Goal: Task Accomplishment & Management: Manage account settings

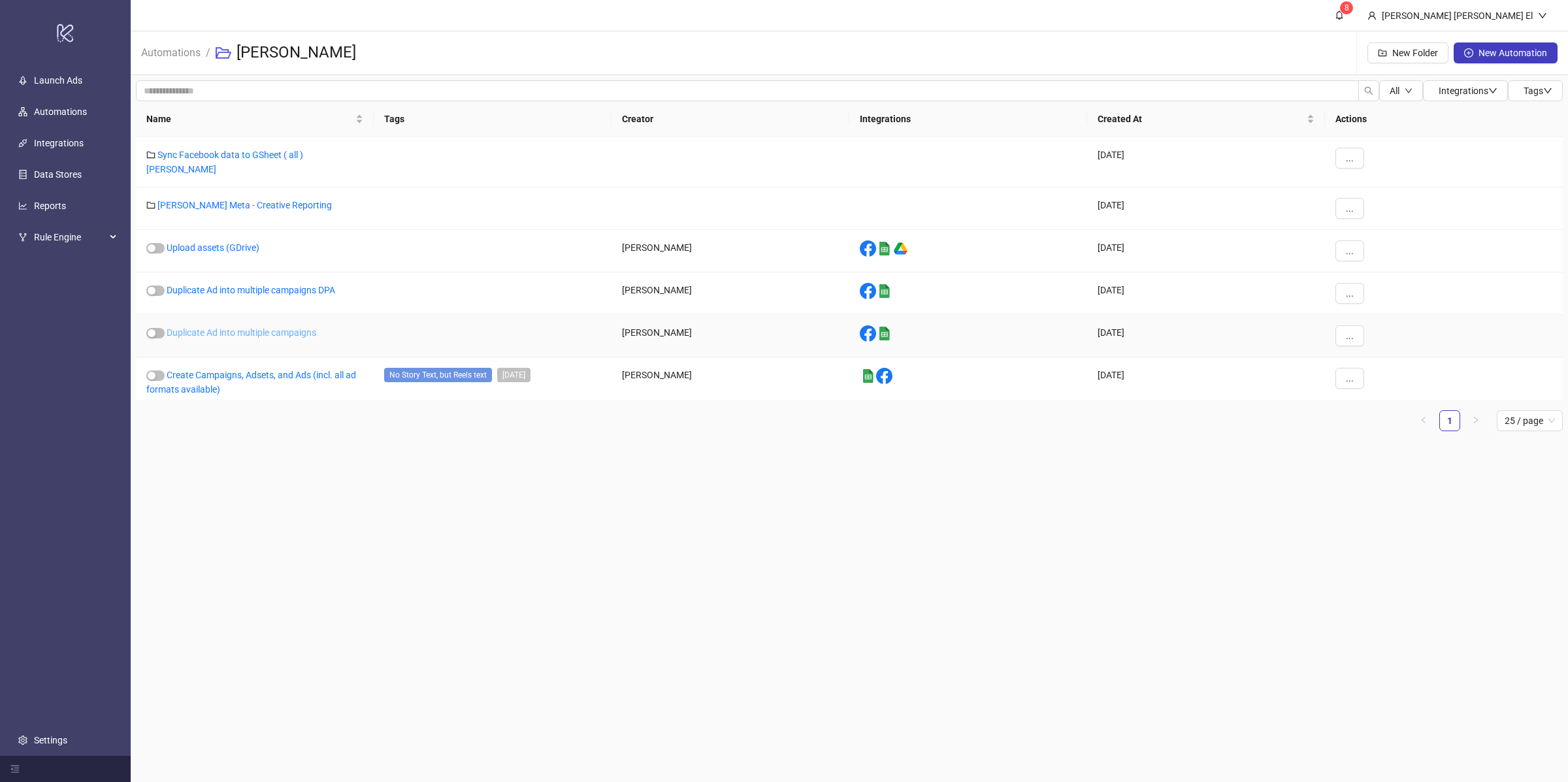
click at [243, 328] on link "Duplicate Ad into multiple campaigns" at bounding box center [241, 333] width 150 height 10
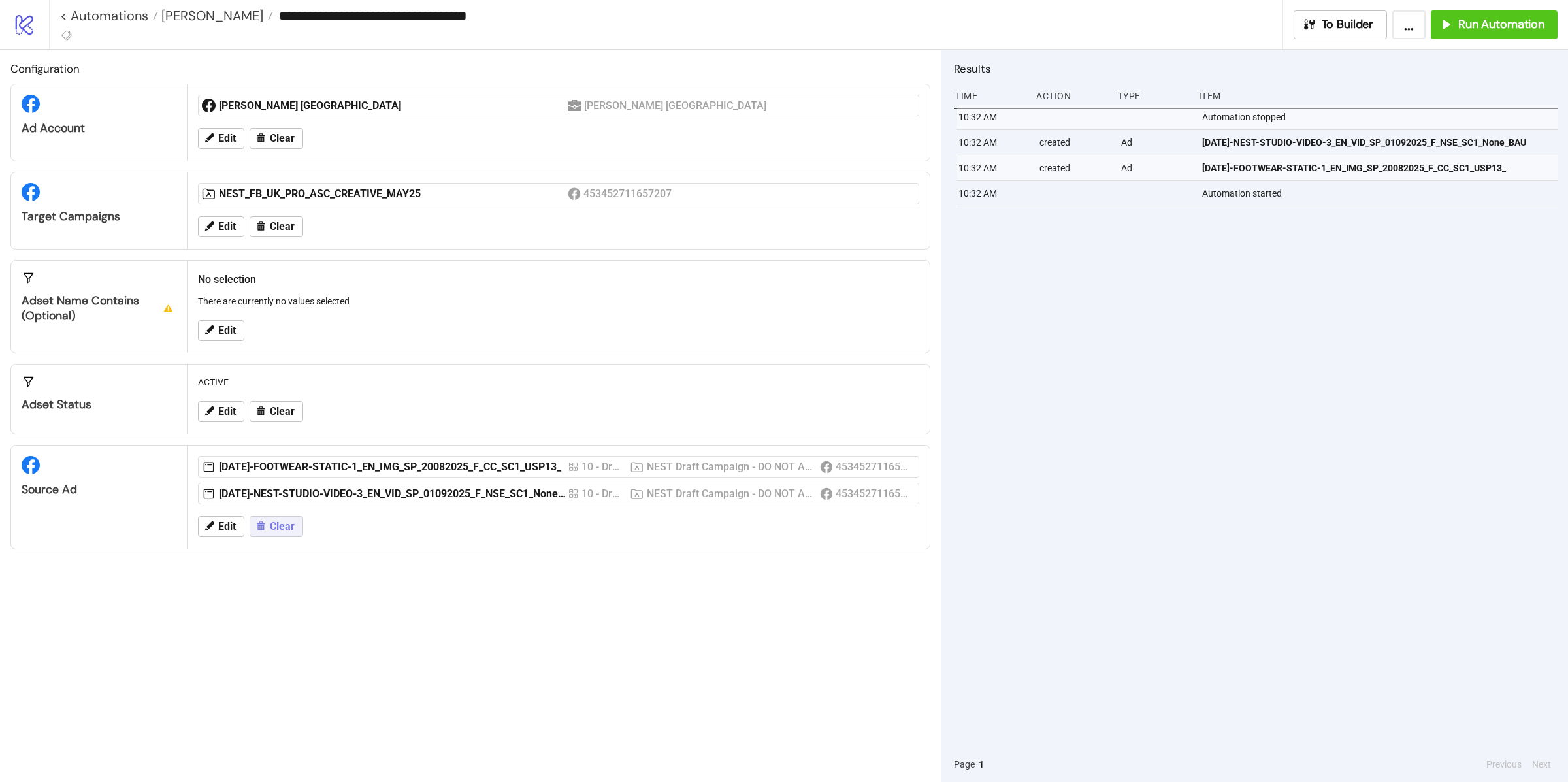
click at [282, 518] on button "Clear" at bounding box center [276, 526] width 54 height 21
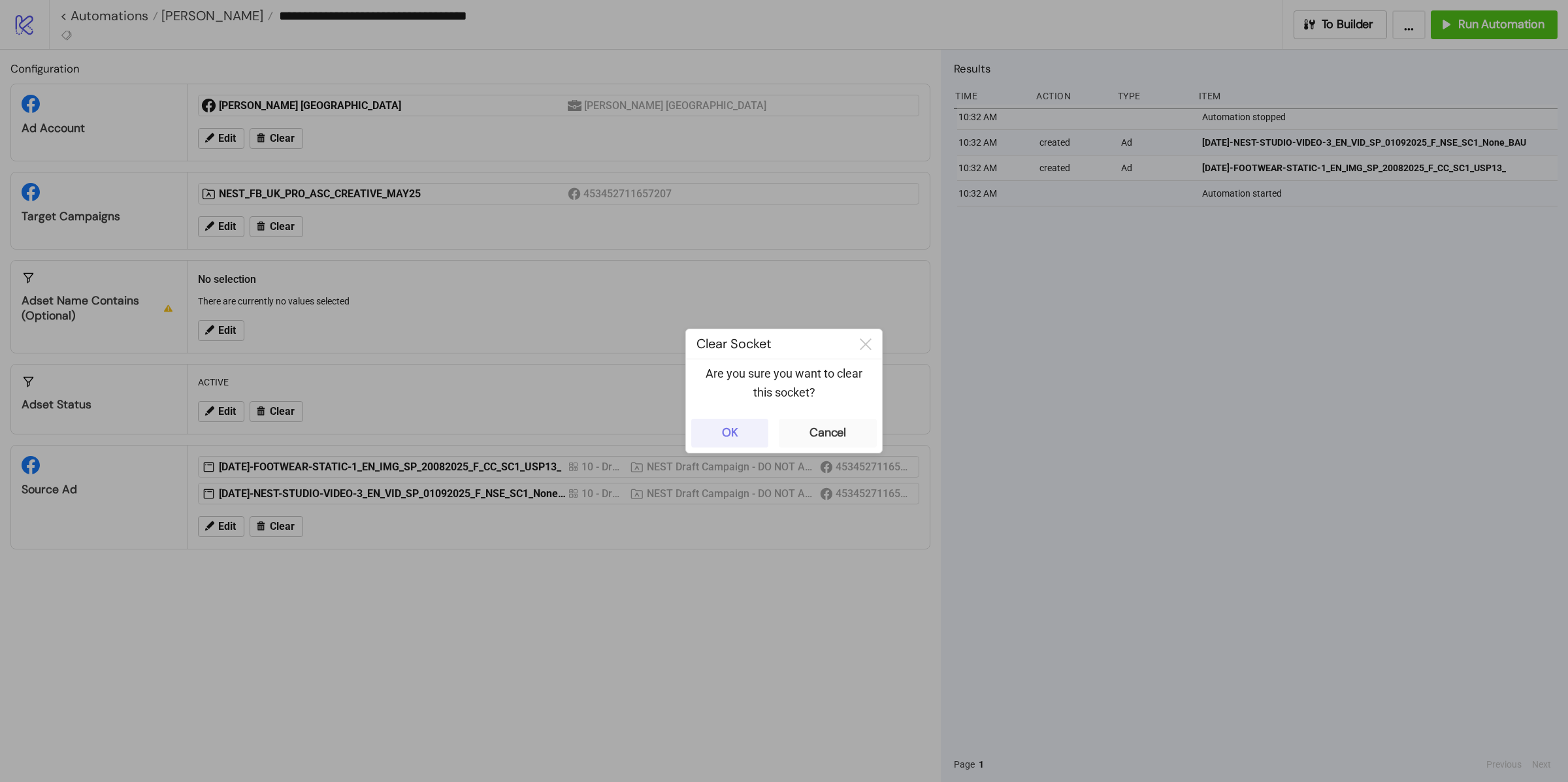
click at [737, 425] on div "OK" at bounding box center [730, 432] width 16 height 15
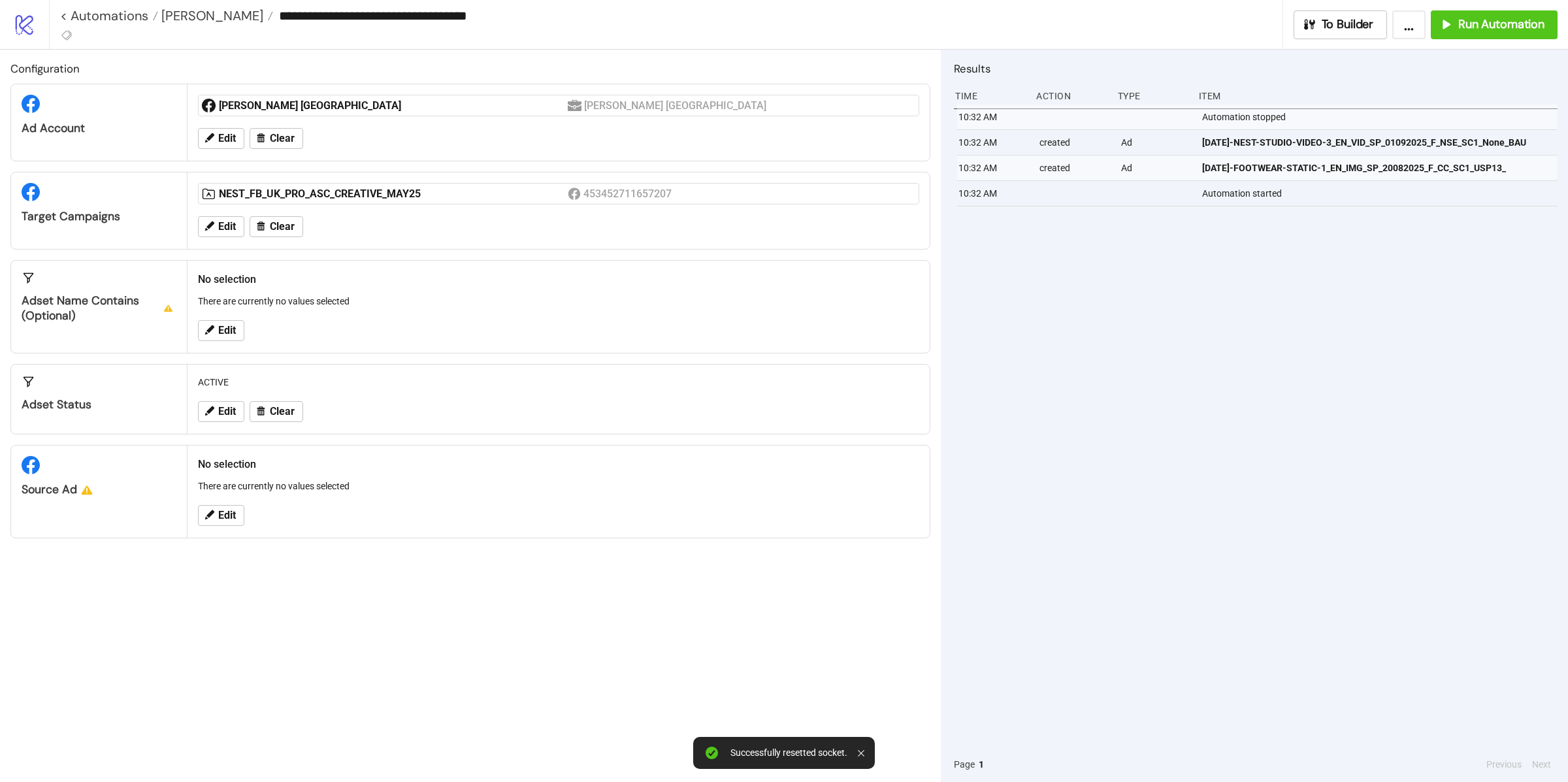
click at [227, 500] on div "Edit" at bounding box center [559, 515] width 732 height 34
click at [228, 514] on span "Edit" at bounding box center [227, 515] width 18 height 12
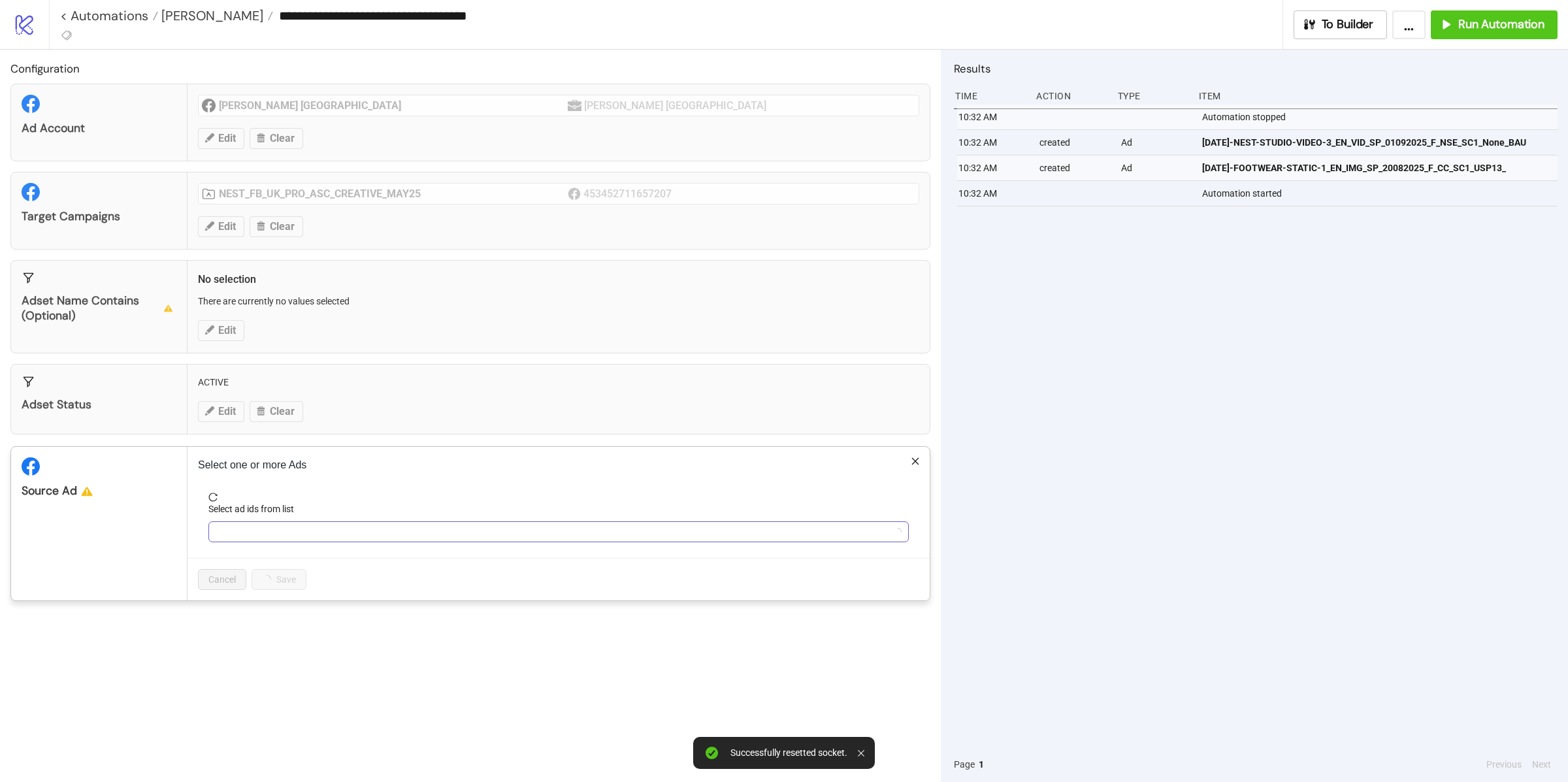
click at [300, 527] on div at bounding box center [552, 531] width 682 height 18
click at [300, 526] on div at bounding box center [552, 531] width 682 height 18
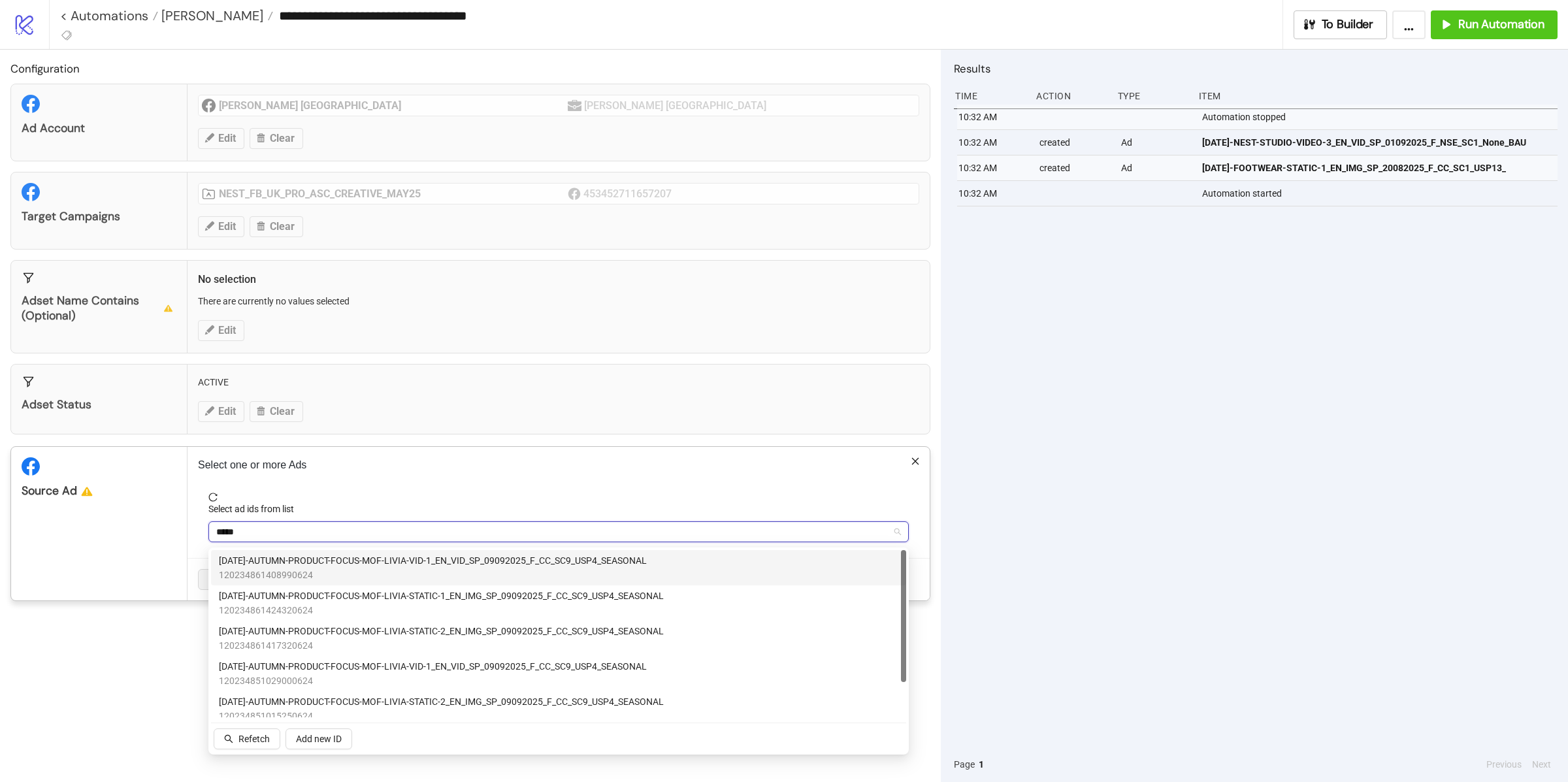
click at [411, 566] on span "AD271-AUTUMN-PRODUCT-FOCUS-MOF-LIVIA-VID-1_EN_VID_SP_09092025_F_CC_SC9_USP4_SEA…" at bounding box center [433, 561] width 428 height 15
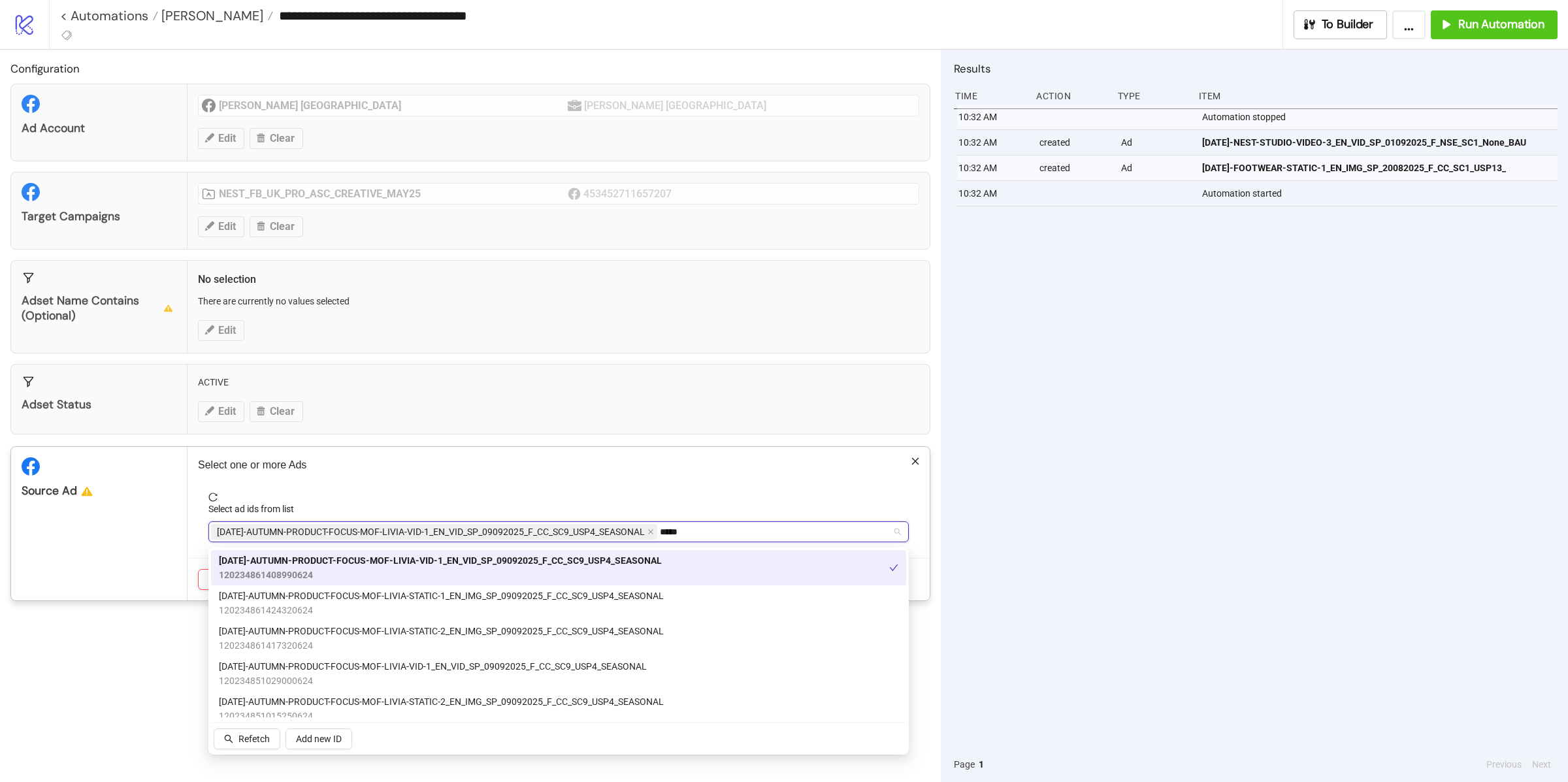
type input "*****"
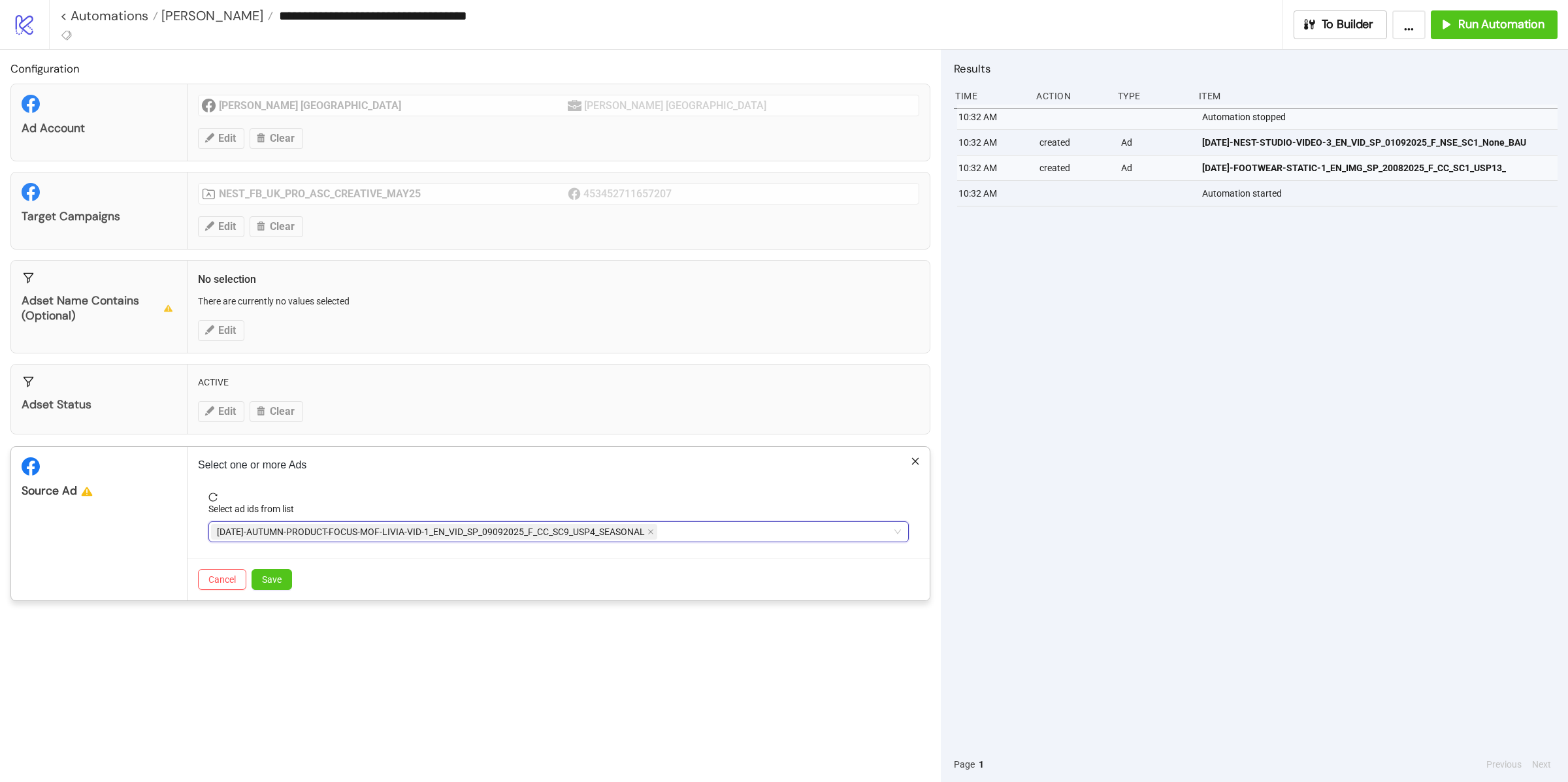
type input "*****"
click at [694, 533] on div "AD271-AUTUMN-PRODUCT-FOCUS-MOF-LIVIA-VID-1_EN_VID_SP_09092025_F_CC_SC9_USP4_SEA…" at bounding box center [552, 531] width 682 height 18
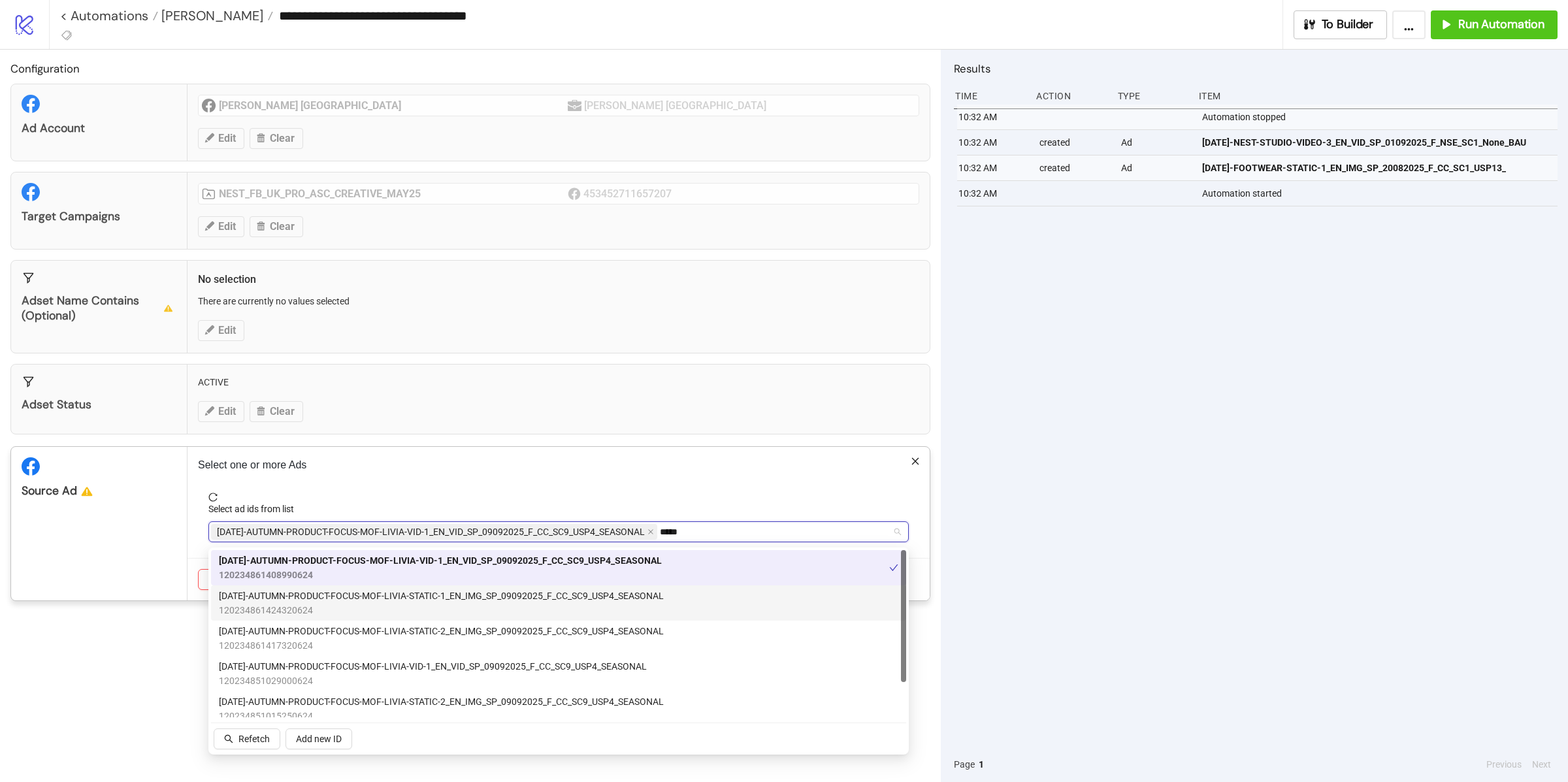
click at [502, 613] on span "120234861424320624" at bounding box center [441, 611] width 445 height 15
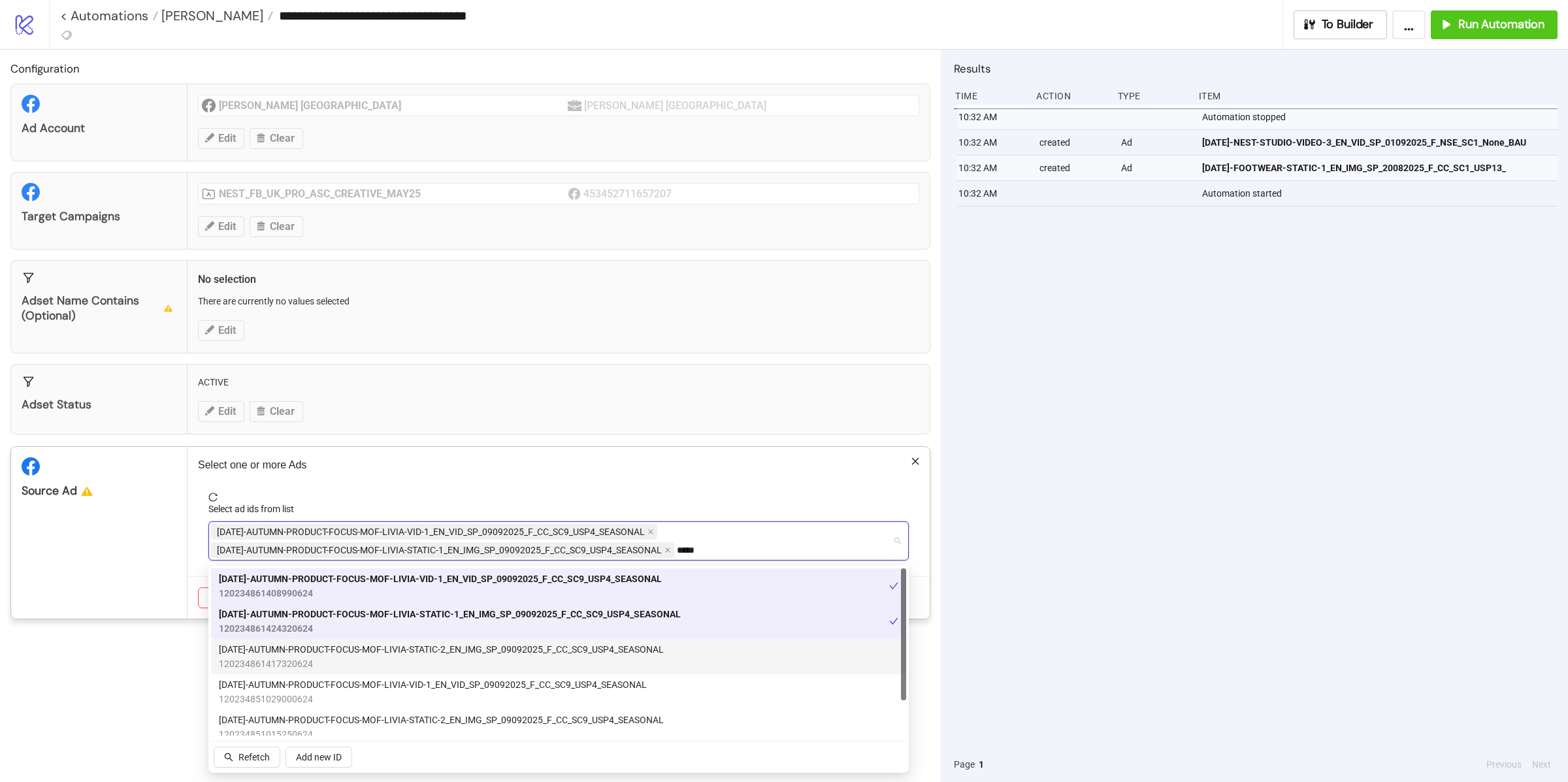
click at [502, 644] on span "AD270-AUTUMN-PRODUCT-FOCUS-MOF-LIVIA-STATIC-2_EN_IMG_SP_09092025_F_CC_SC9_USP4_…" at bounding box center [441, 649] width 445 height 15
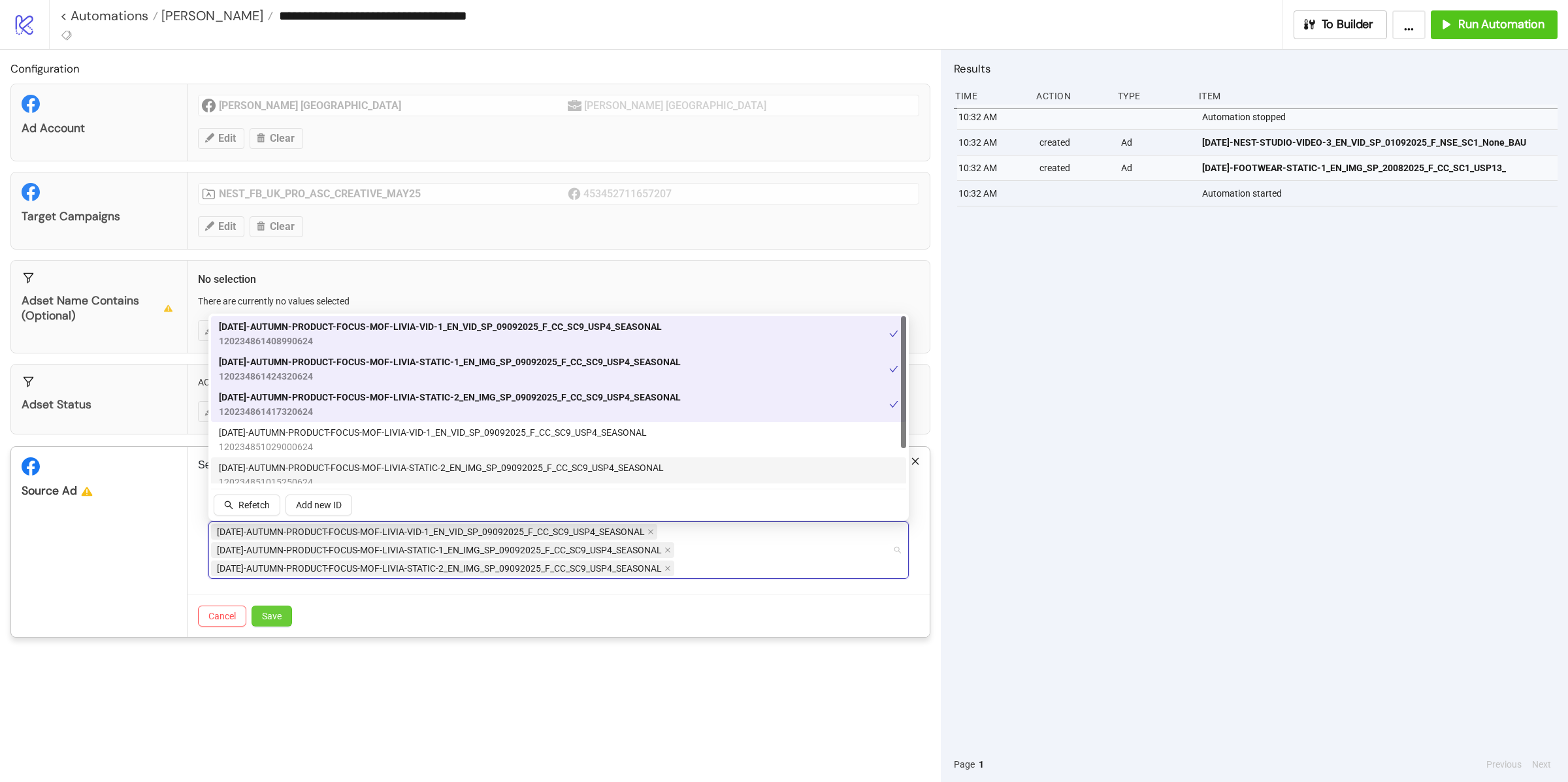
click at [279, 616] on span "Save" at bounding box center [271, 616] width 20 height 10
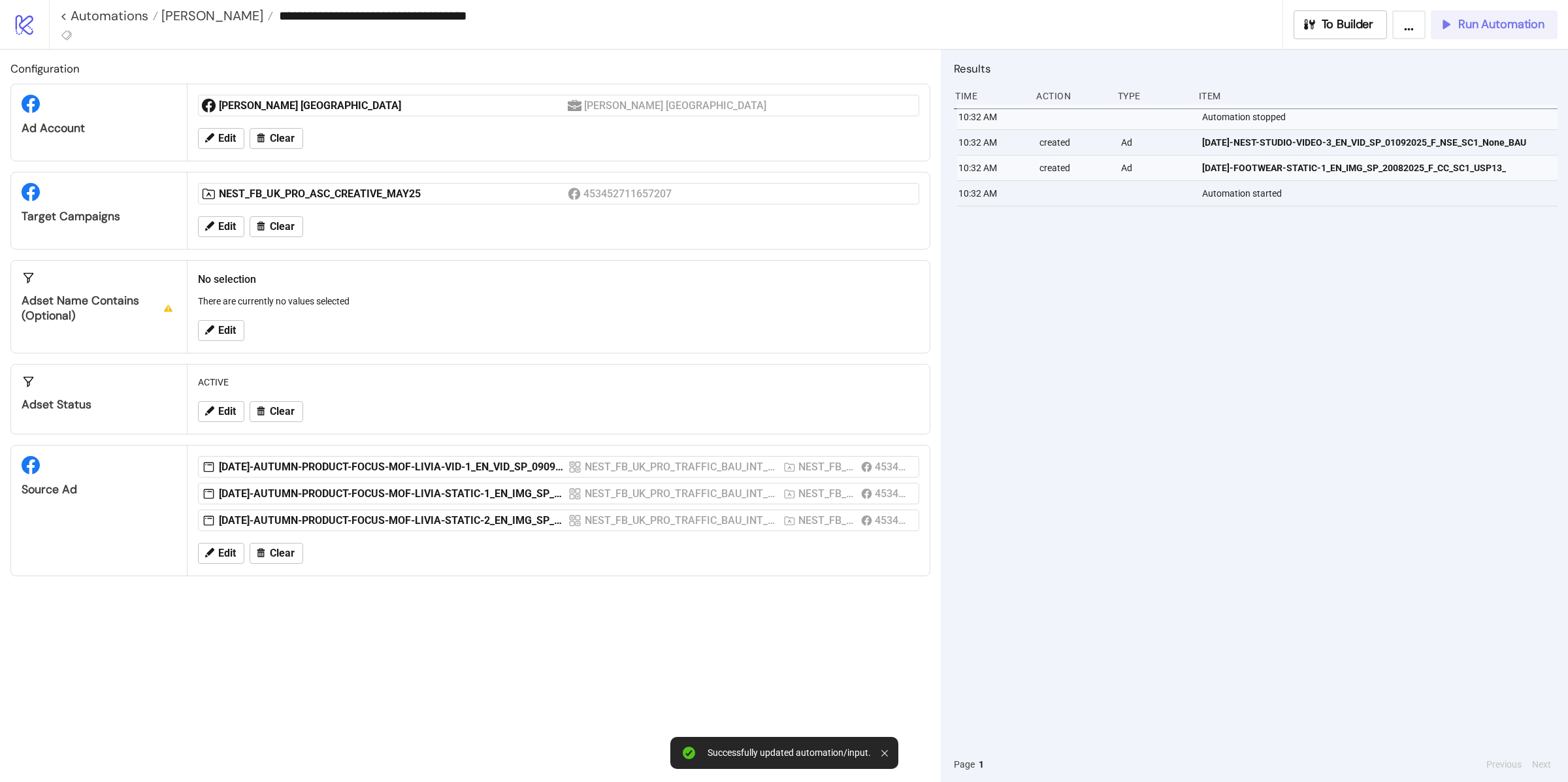
click at [1480, 29] on span "Run Automation" at bounding box center [1501, 24] width 87 height 15
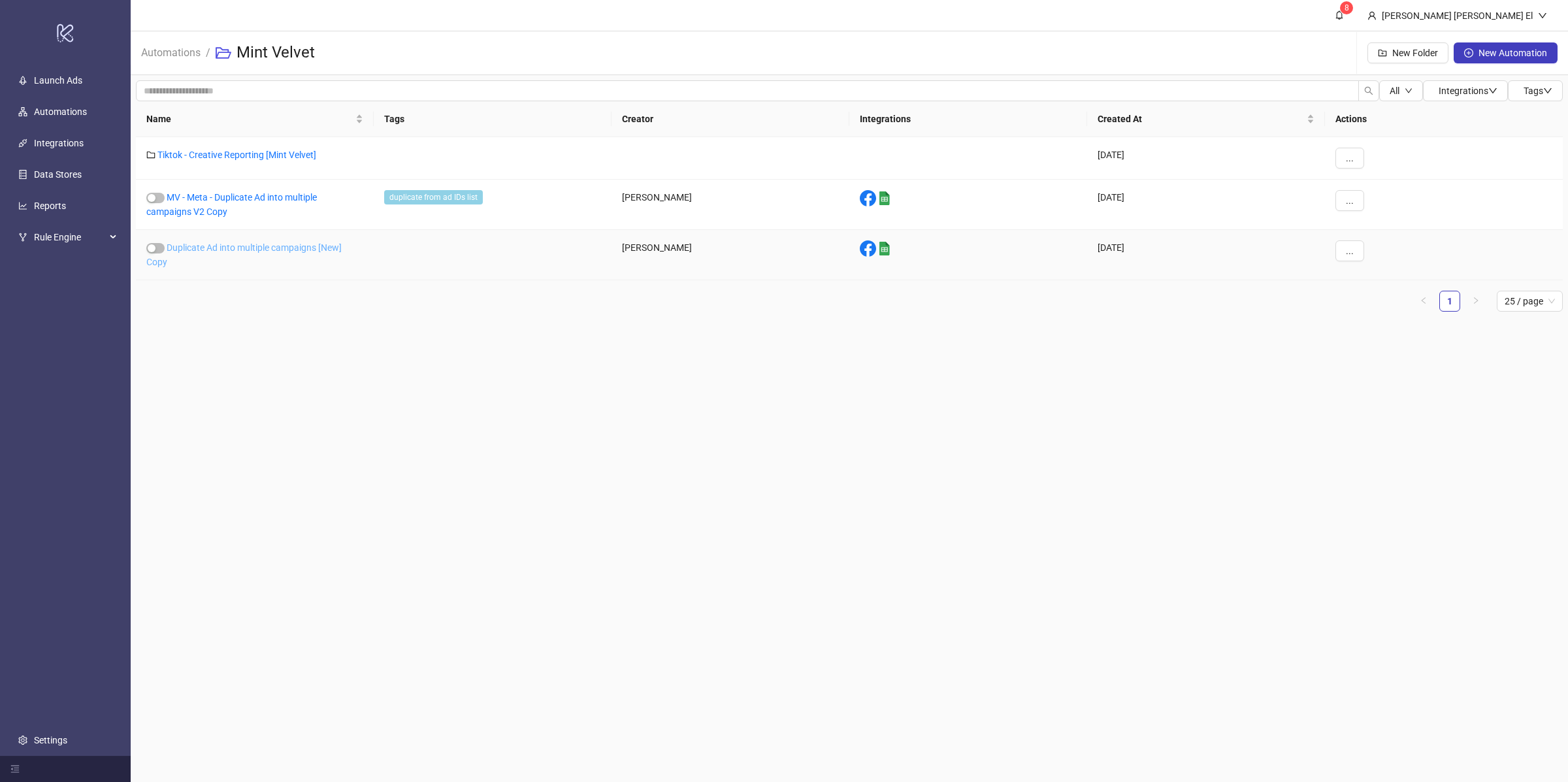
click at [232, 252] on link "Duplicate Ad into multiple campaigns [New] Copy" at bounding box center [244, 255] width 195 height 25
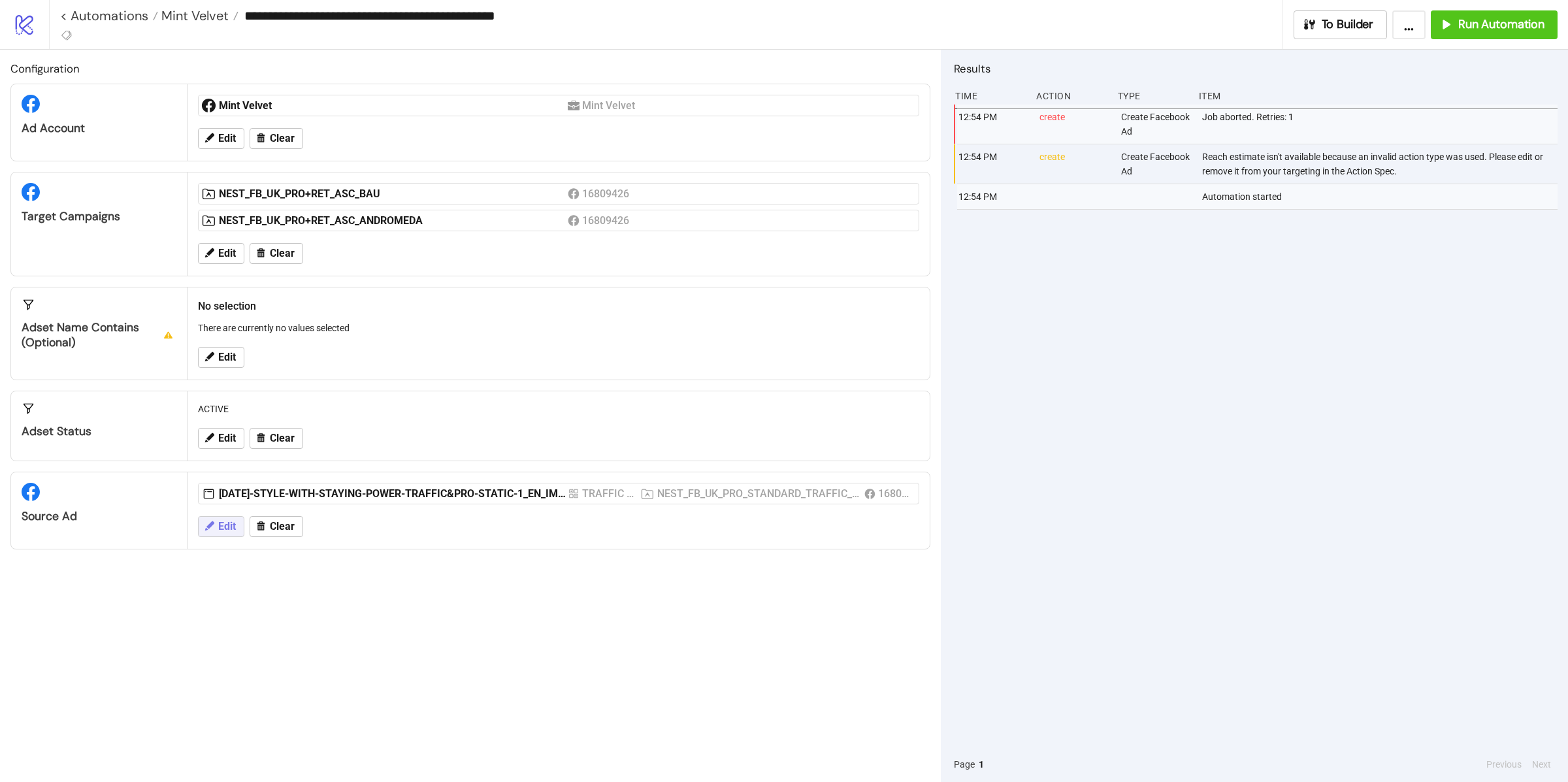
click at [236, 528] on span "Edit" at bounding box center [227, 526] width 18 height 12
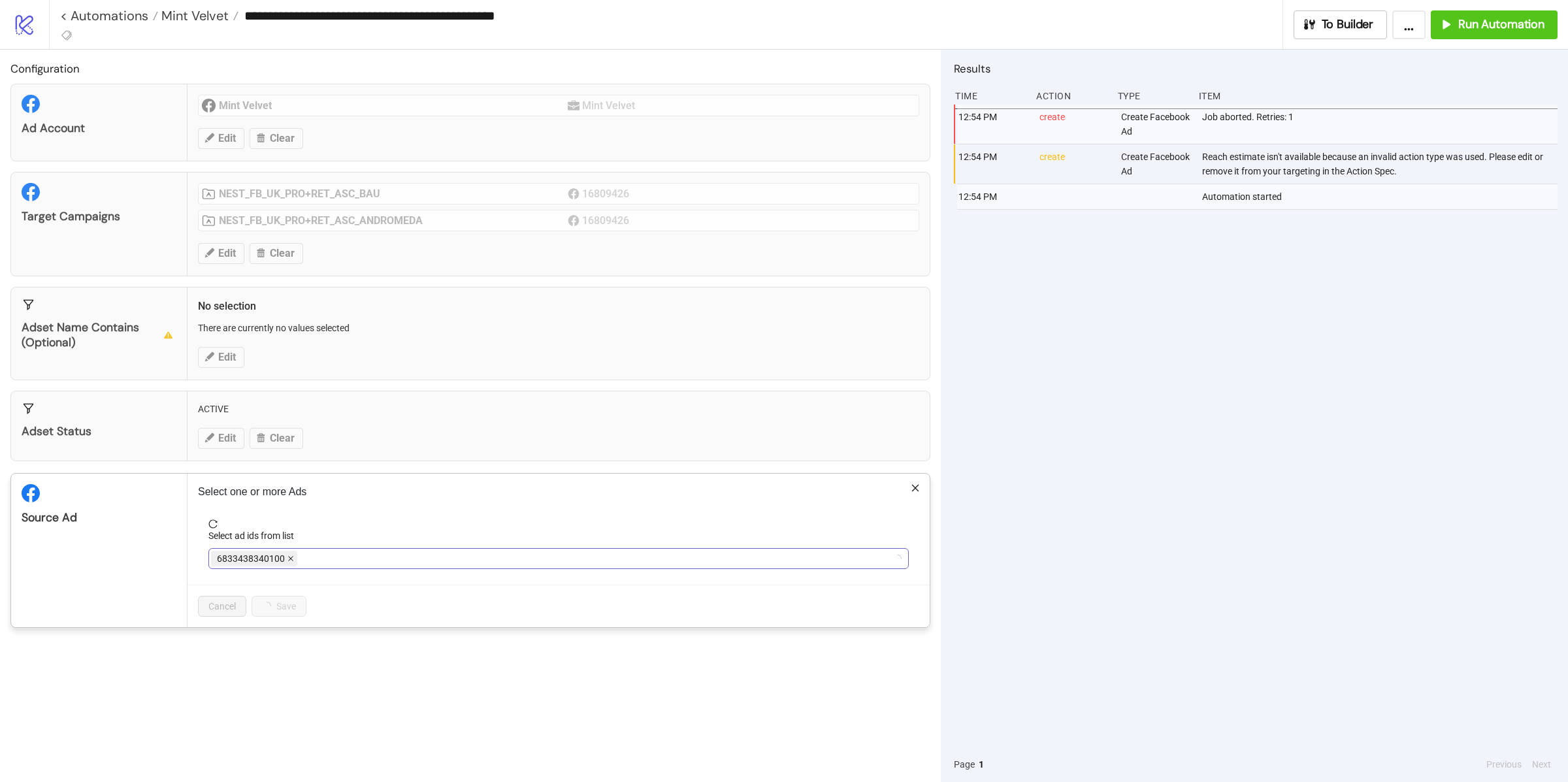
click at [290, 558] on icon "close" at bounding box center [290, 558] width 7 height 7
click at [290, 558] on div at bounding box center [552, 558] width 682 height 18
click at [666, 557] on icon "close" at bounding box center [665, 558] width 7 height 7
click at [638, 560] on div at bounding box center [552, 558] width 682 height 18
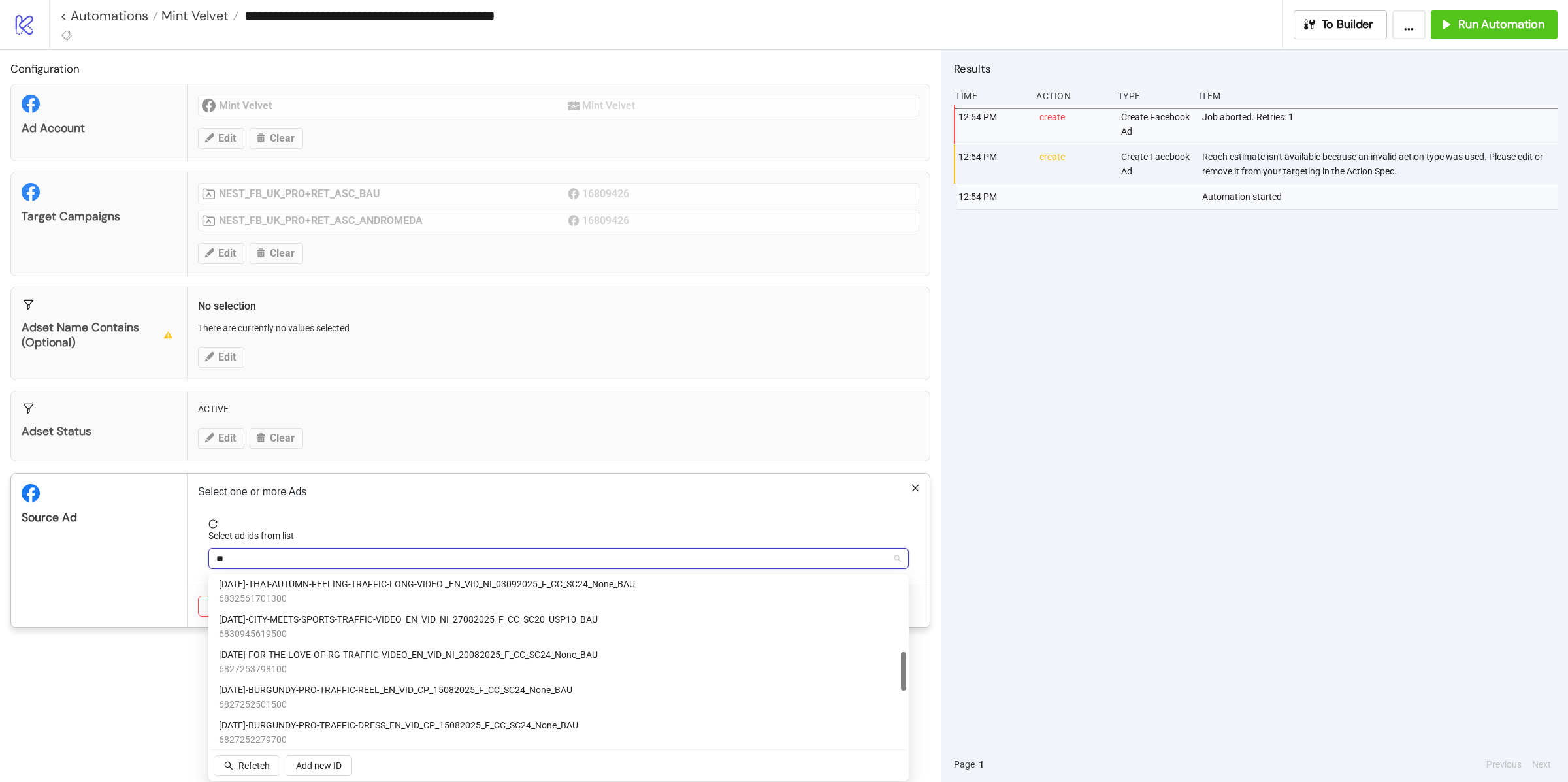
type input "*"
type input "********"
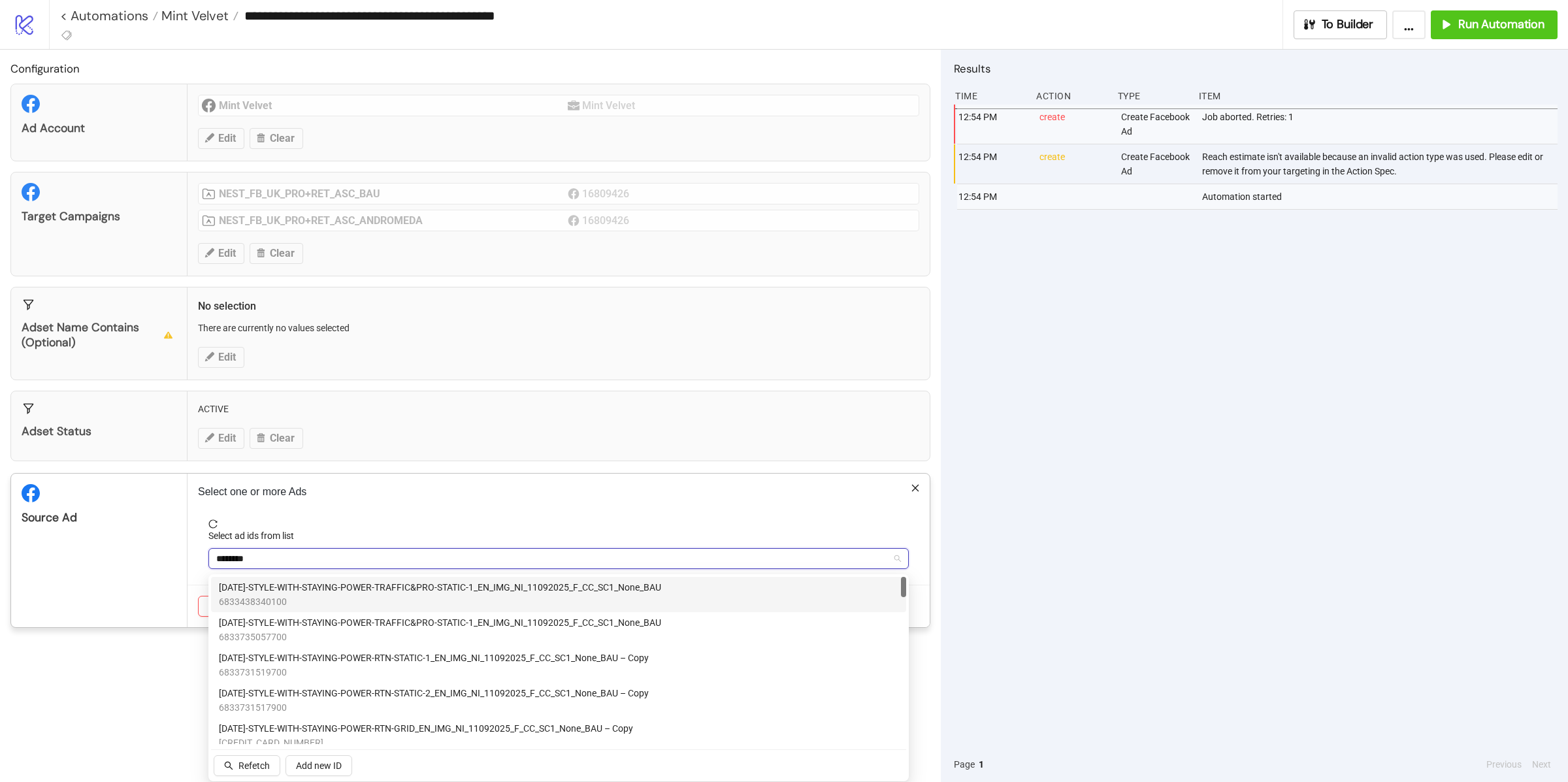
click at [429, 590] on span "AD367-STYLE-WITH-STAYING-POWER-TRAFFIC&PRO-STATIC-1_EN_IMG_NI_11092025_F_CC_SC1…" at bounding box center [440, 587] width 442 height 15
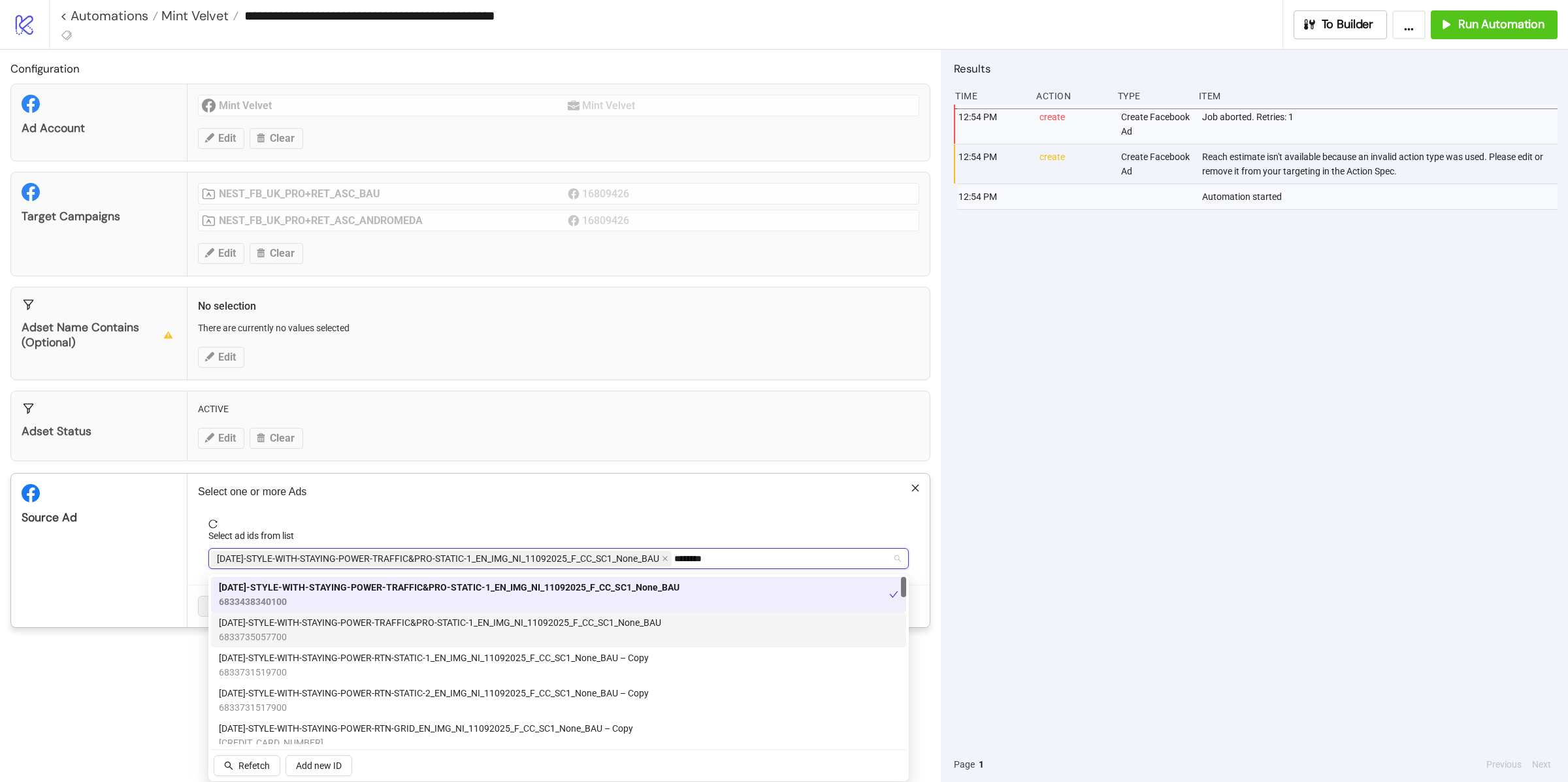
click at [417, 634] on span "6833735057700" at bounding box center [440, 637] width 442 height 15
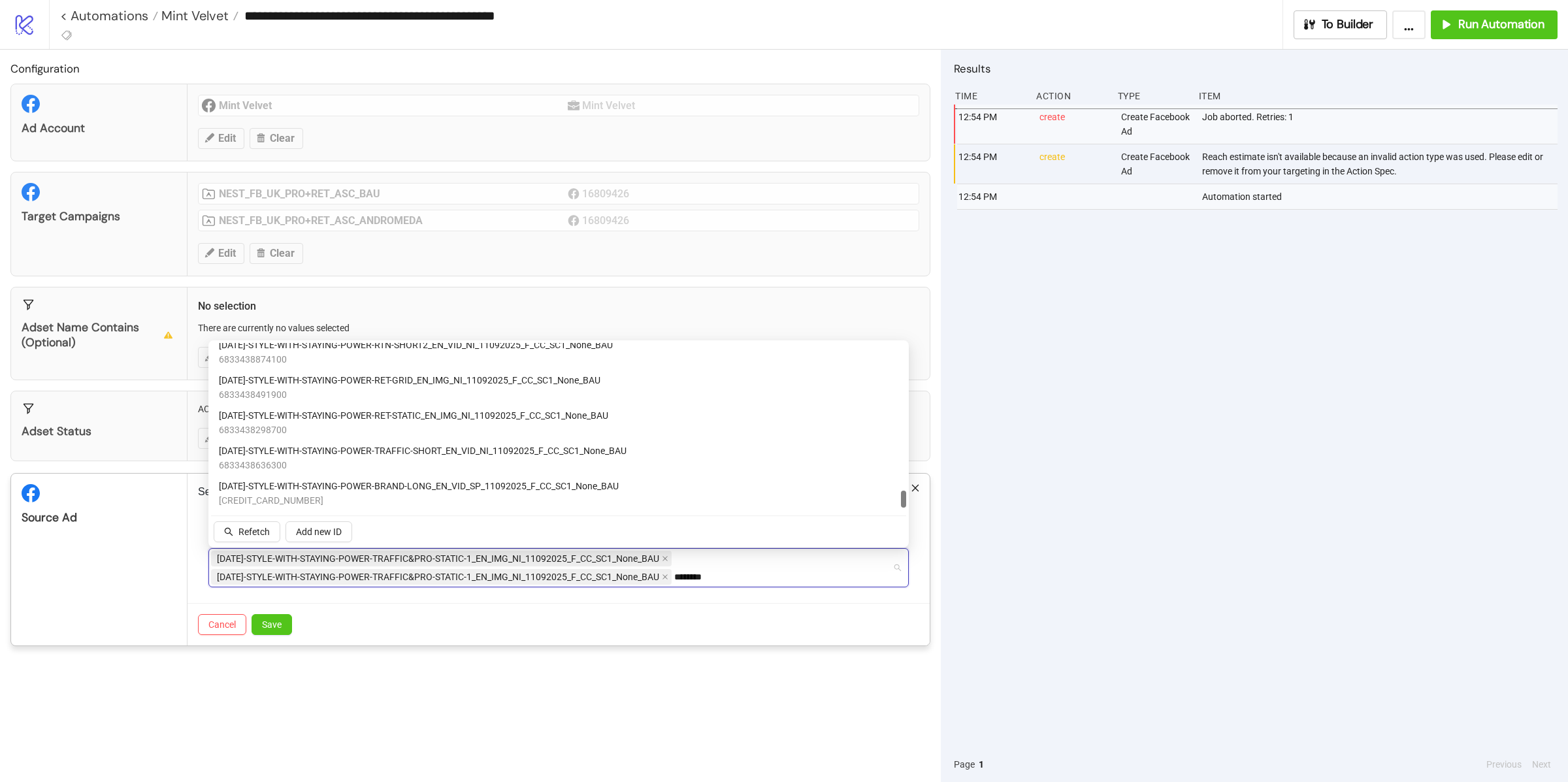
scroll to position [1420, 0]
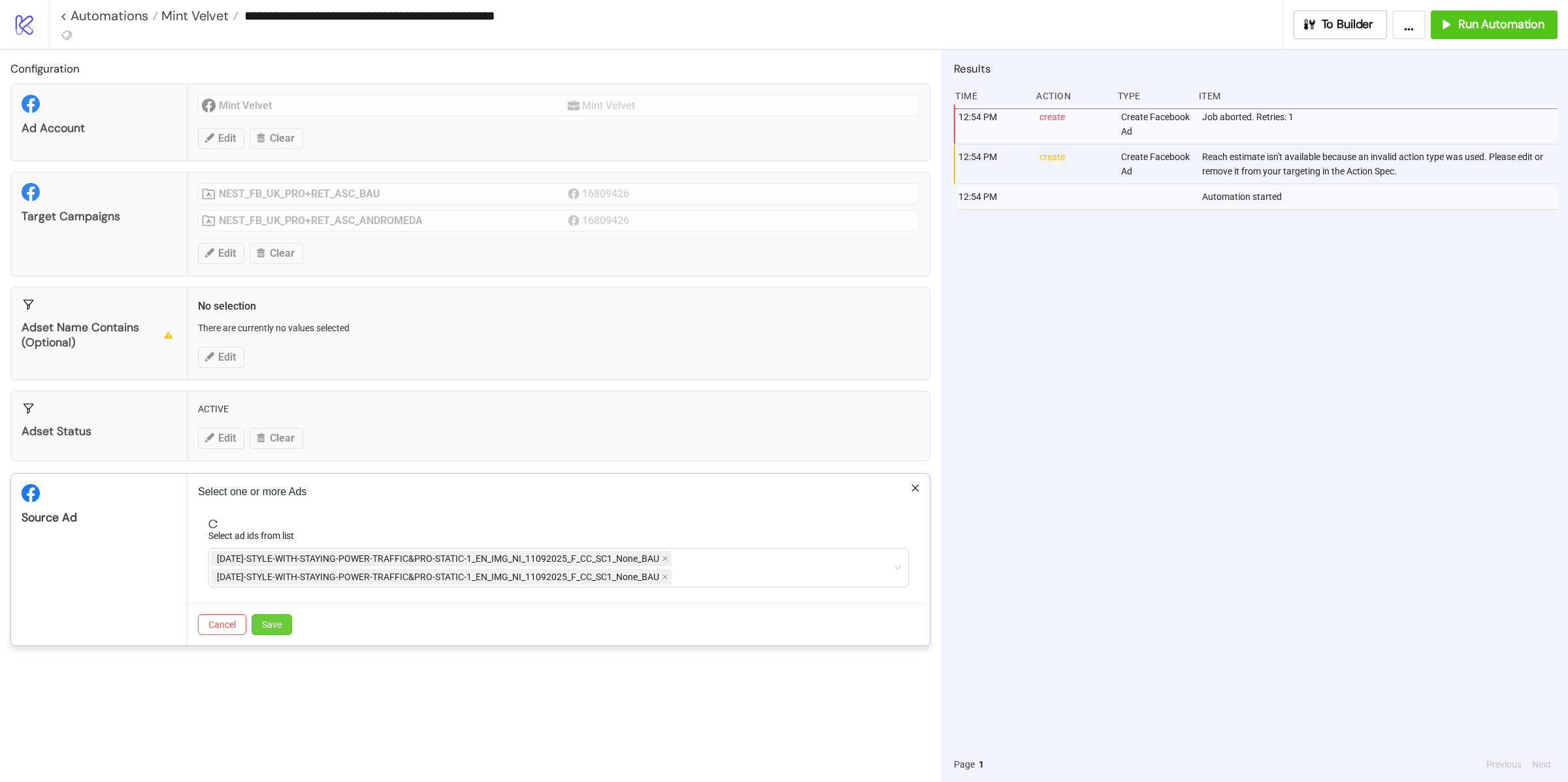
click at [270, 627] on span "Save" at bounding box center [271, 624] width 20 height 10
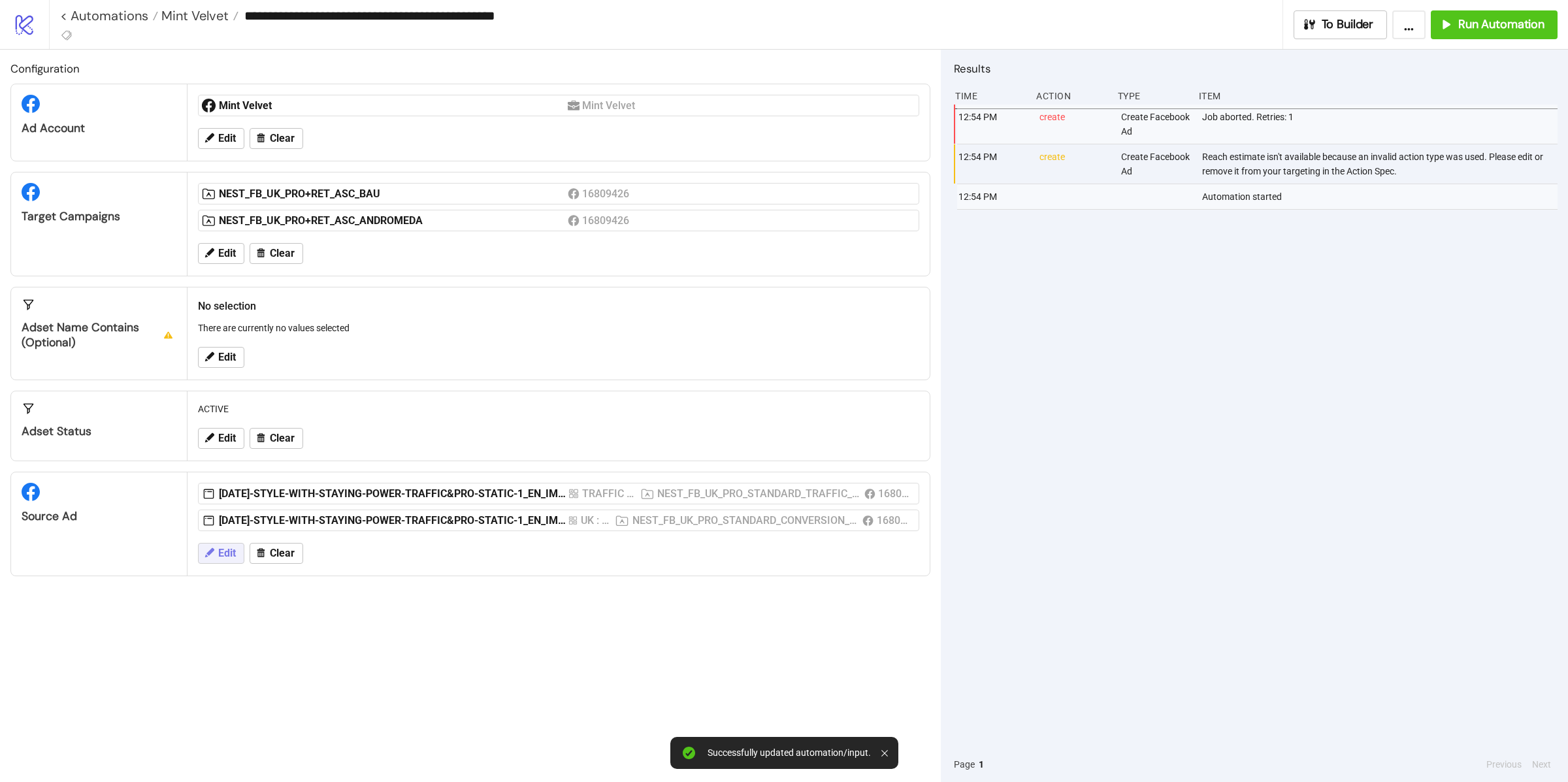
click at [226, 547] on button "Edit" at bounding box center [221, 553] width 46 height 21
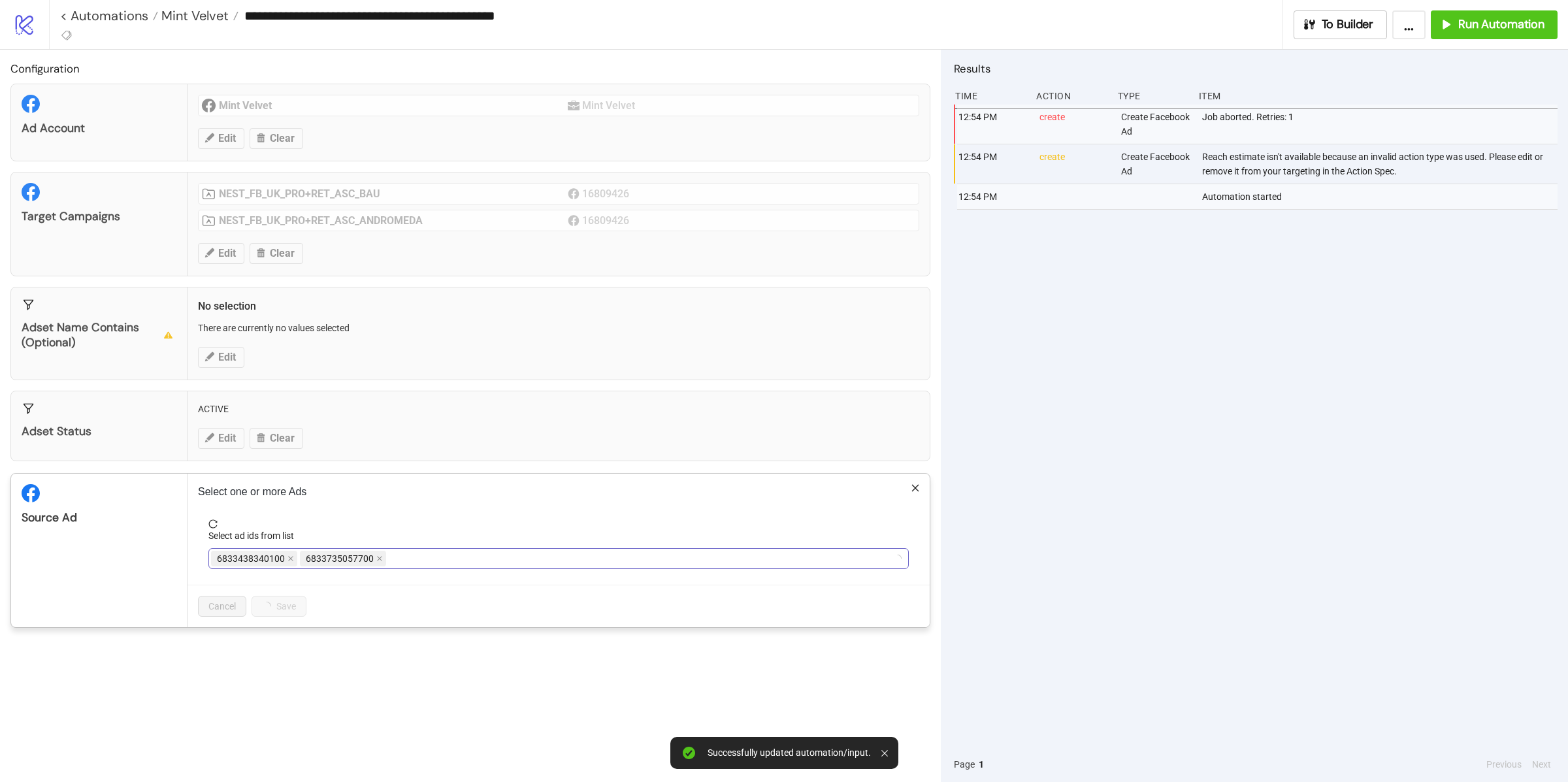
click at [294, 564] on span "6833438340100" at bounding box center [254, 558] width 87 height 15
click at [292, 564] on span at bounding box center [290, 558] width 7 height 15
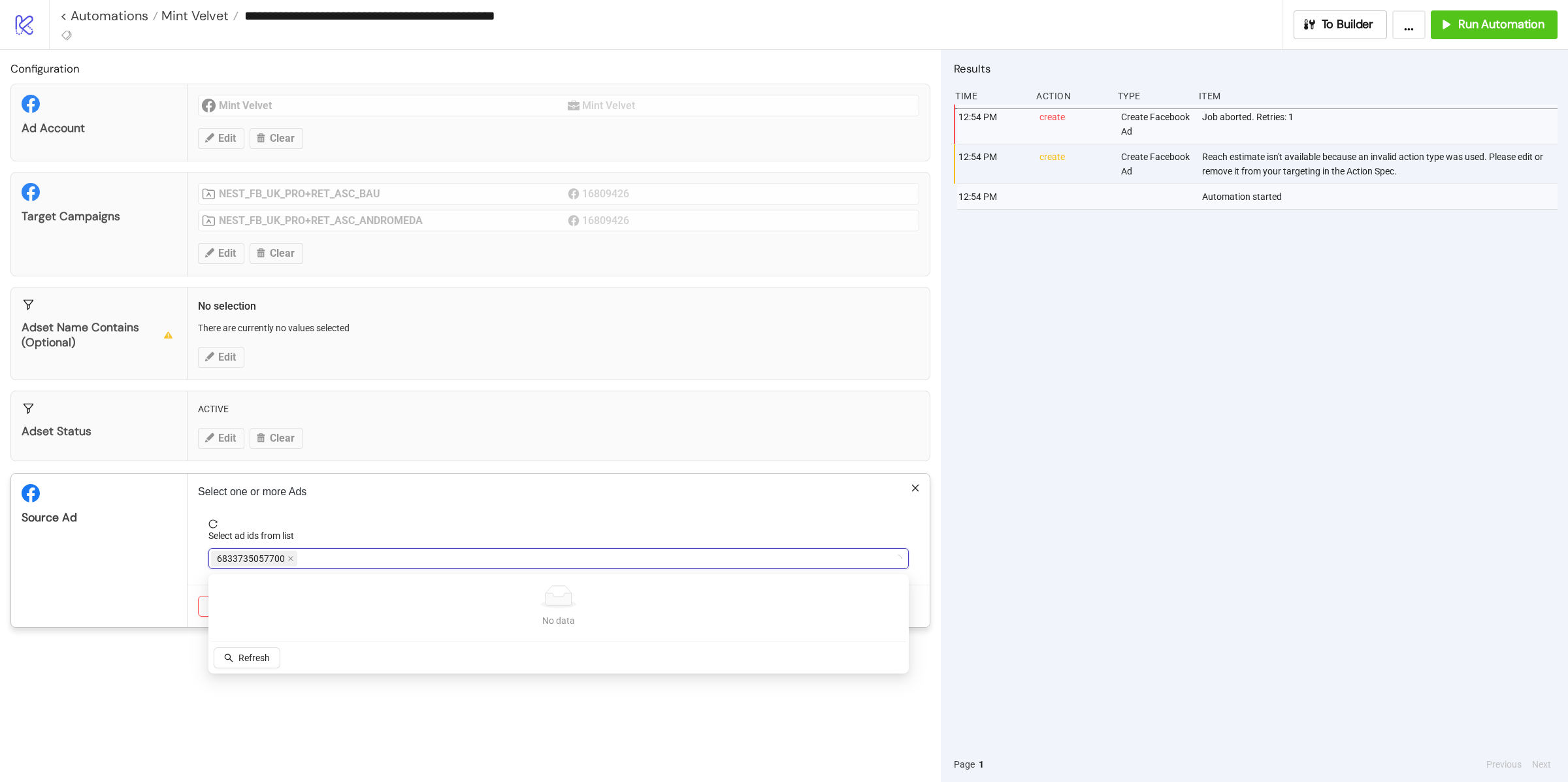
click at [147, 531] on div "Source Ad" at bounding box center [99, 550] width 177 height 153
click at [318, 556] on div "6833735057700" at bounding box center [552, 558] width 682 height 18
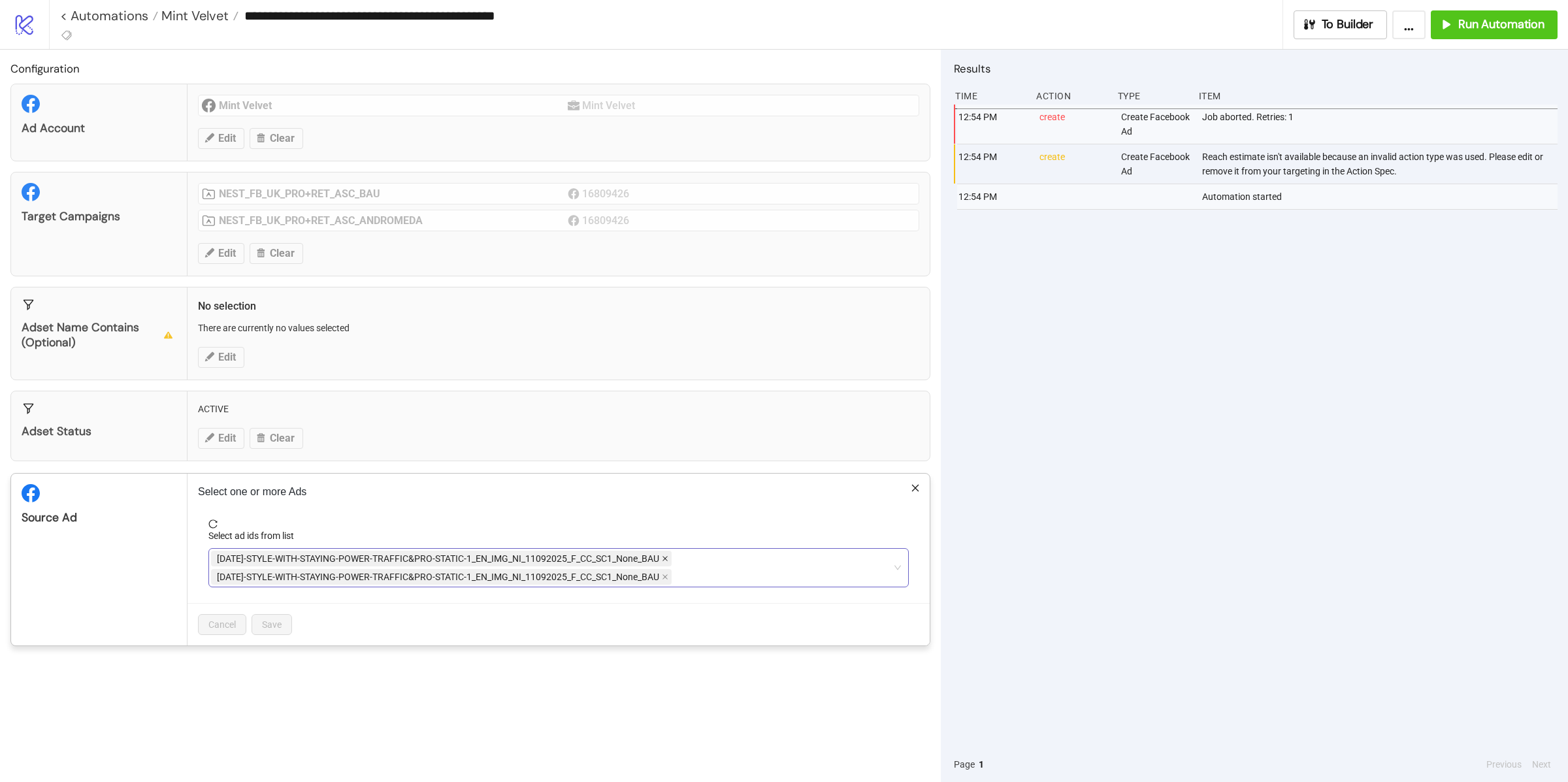
click at [666, 562] on icon "close" at bounding box center [665, 558] width 7 height 7
click at [279, 614] on button "Save" at bounding box center [271, 606] width 40 height 21
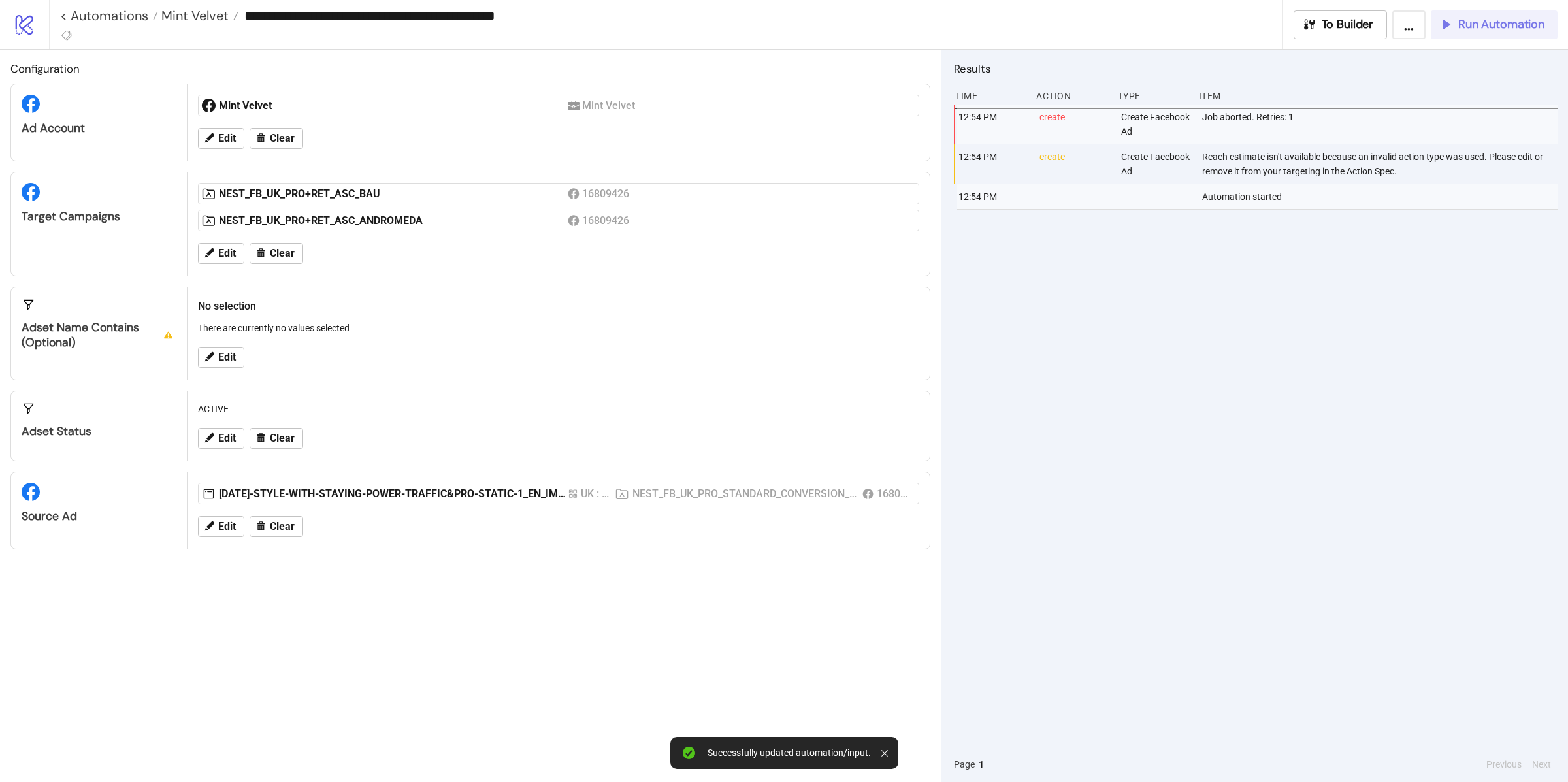
click at [1478, 29] on span "Run Automation" at bounding box center [1501, 24] width 87 height 15
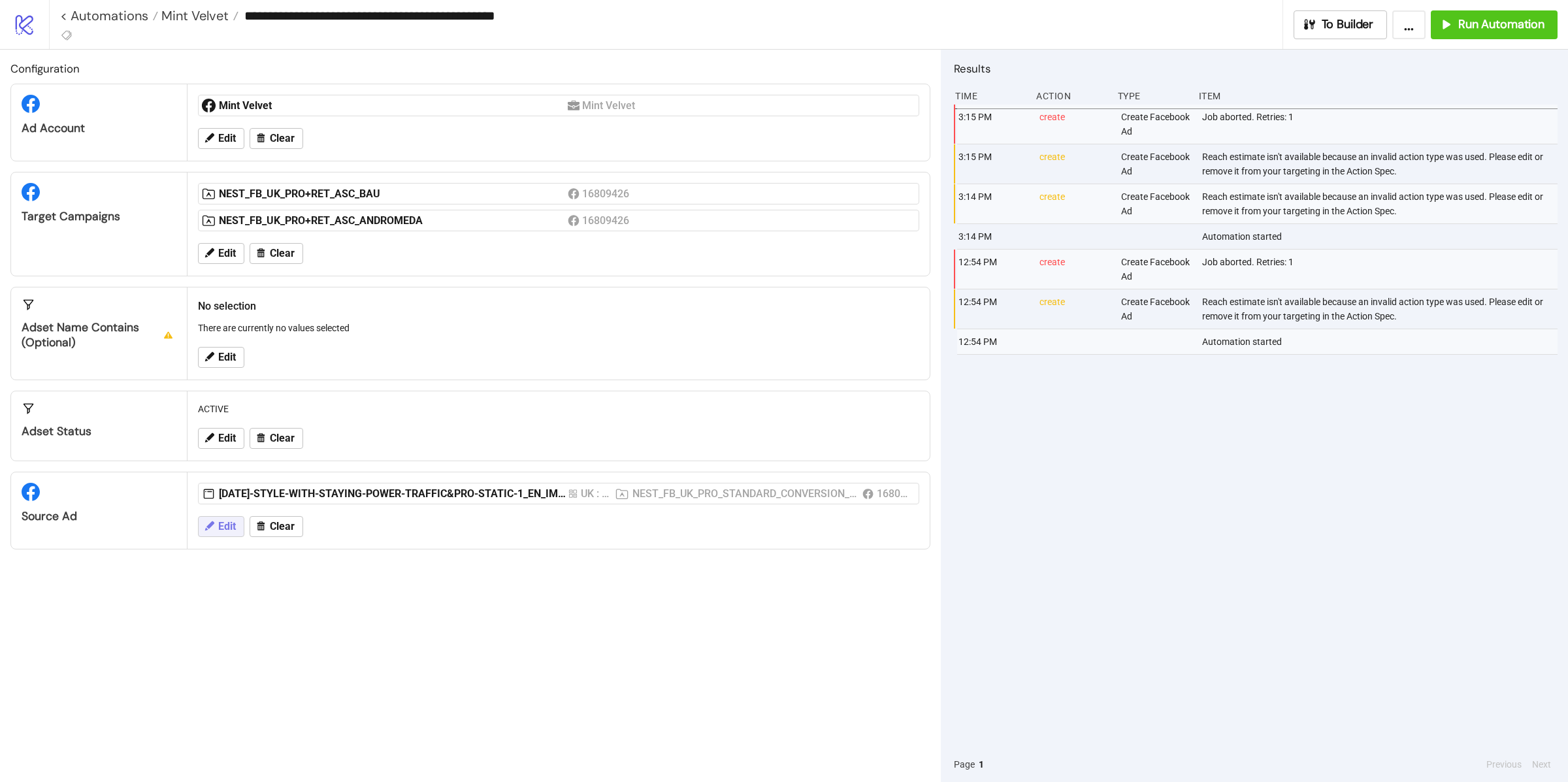
click at [237, 528] on button "Edit" at bounding box center [221, 526] width 46 height 21
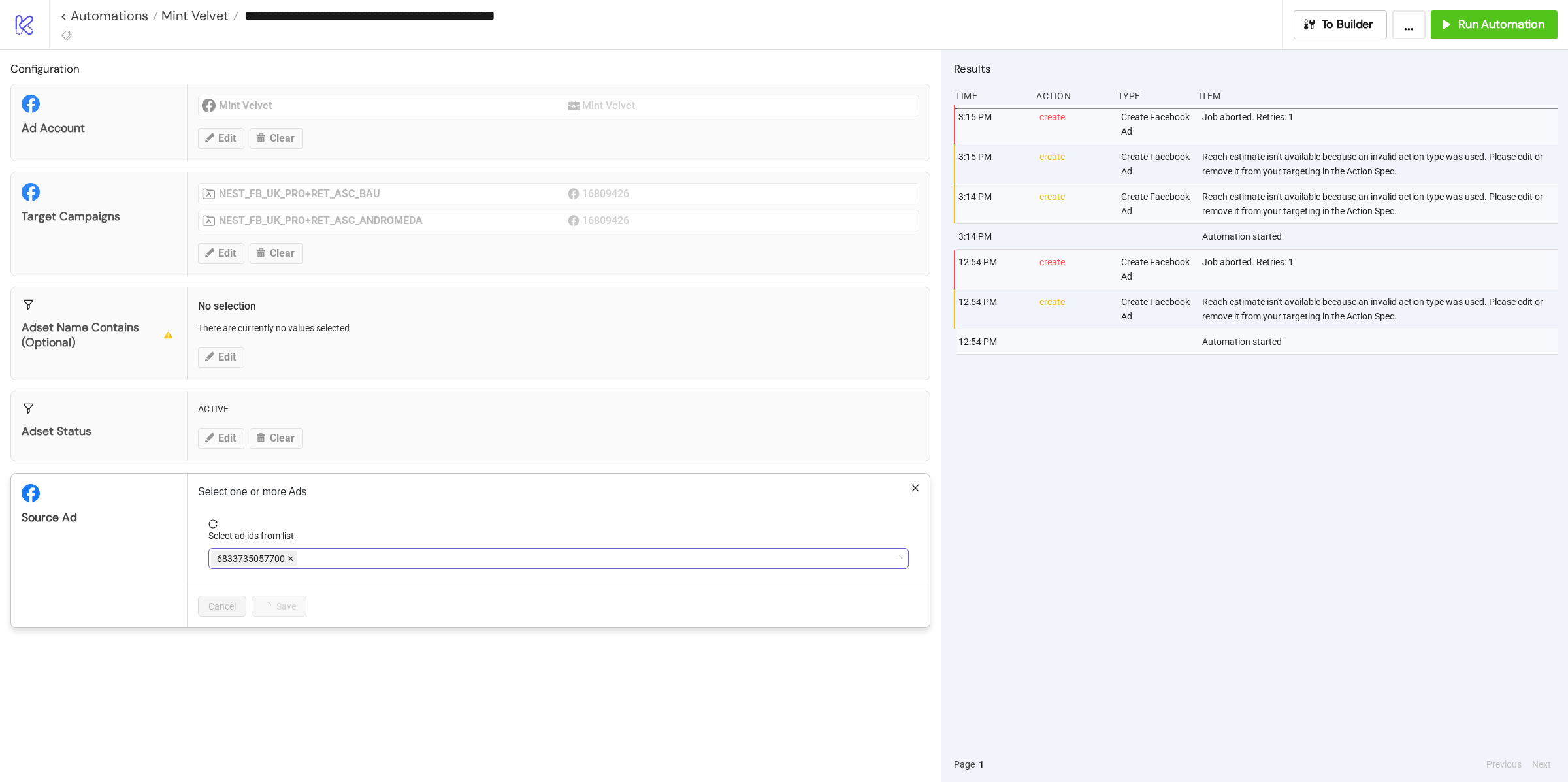
click at [292, 559] on icon "close" at bounding box center [290, 558] width 5 height 5
click at [292, 559] on div at bounding box center [552, 558] width 682 height 18
click at [671, 559] on span "AD367-STYLE-WITH-STAYING-POWER-TRAFFIC&PRO-STATIC-1_EN_IMG_NI_11092025_F_CC_SC1…" at bounding box center [441, 558] width 460 height 15
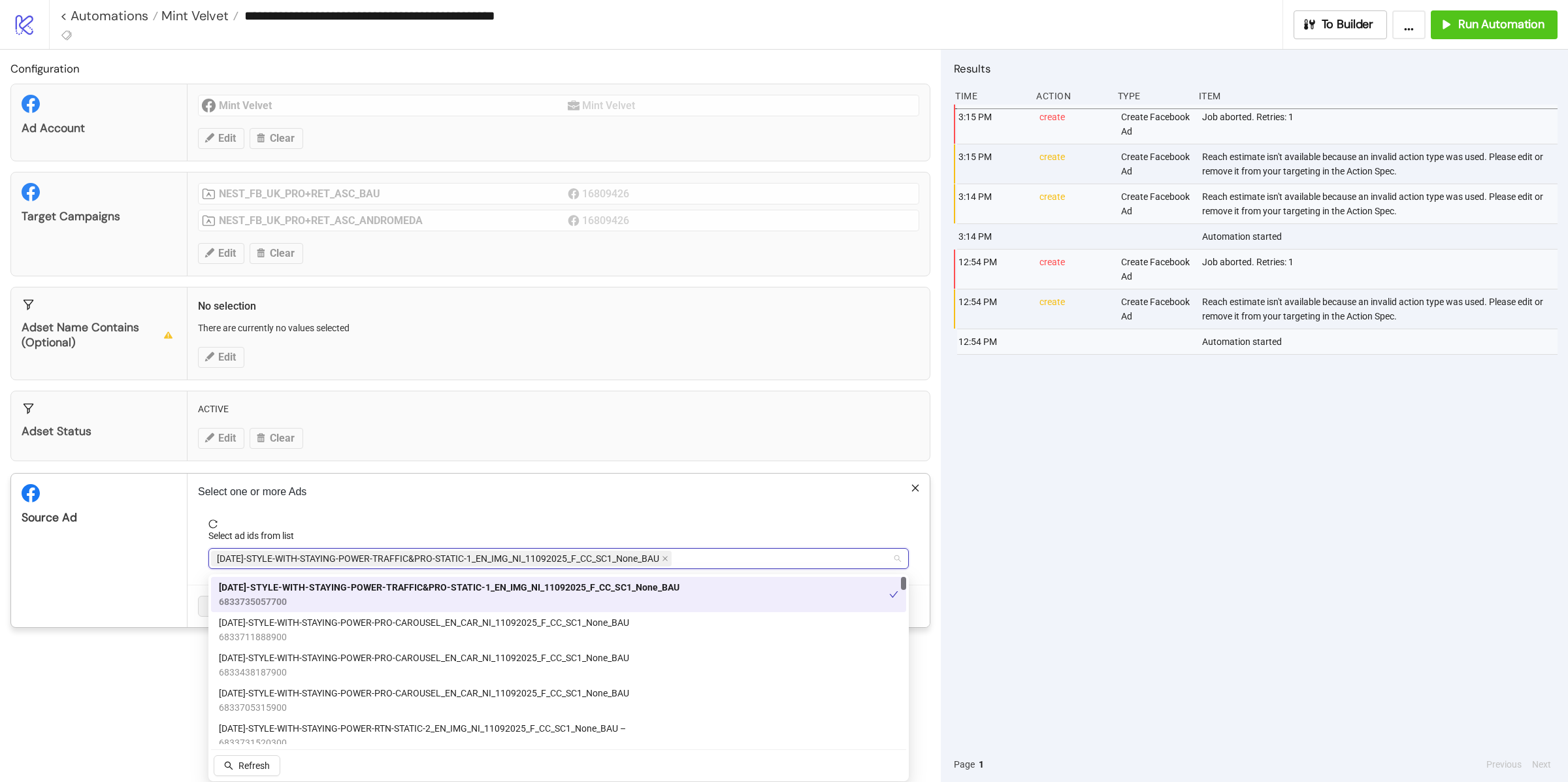
click at [671, 559] on span "AD367-STYLE-WITH-STAYING-POWER-TRAFFIC&PRO-STATIC-1_EN_IMG_NI_11092025_F_CC_SC1…" at bounding box center [441, 558] width 460 height 15
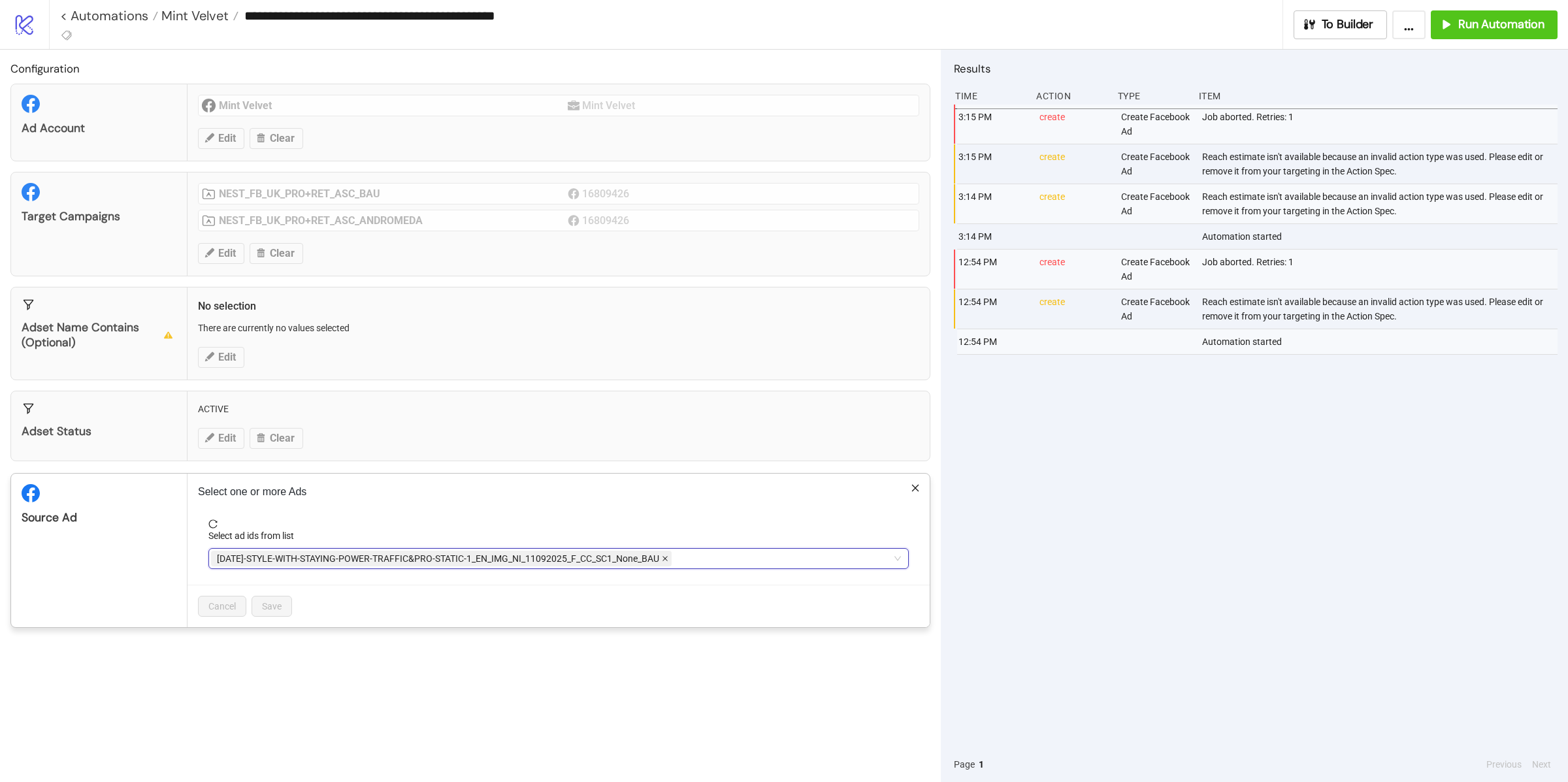
click at [669, 559] on icon "close" at bounding box center [665, 558] width 7 height 7
click at [670, 559] on div at bounding box center [552, 558] width 682 height 18
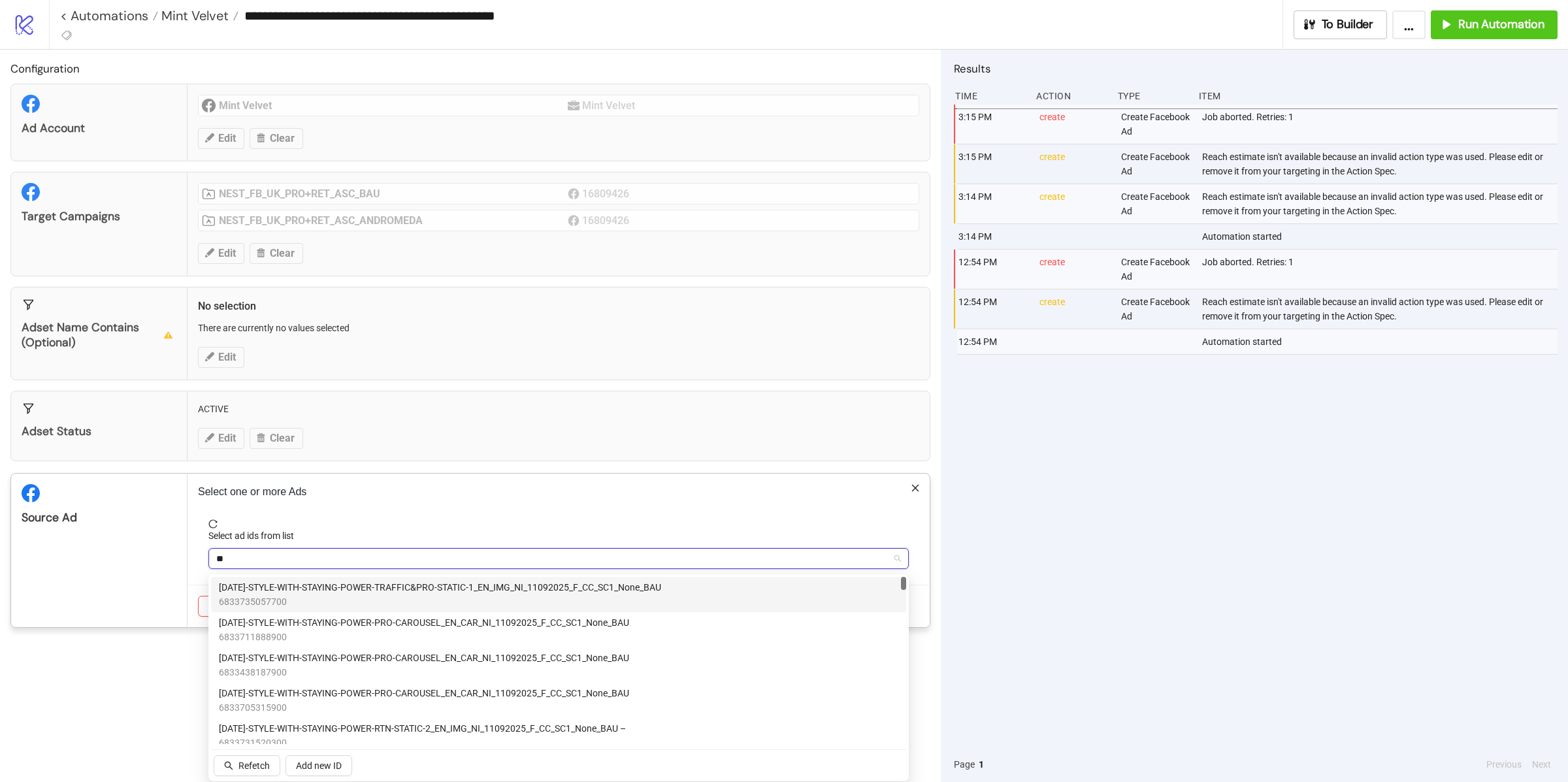
type input "***"
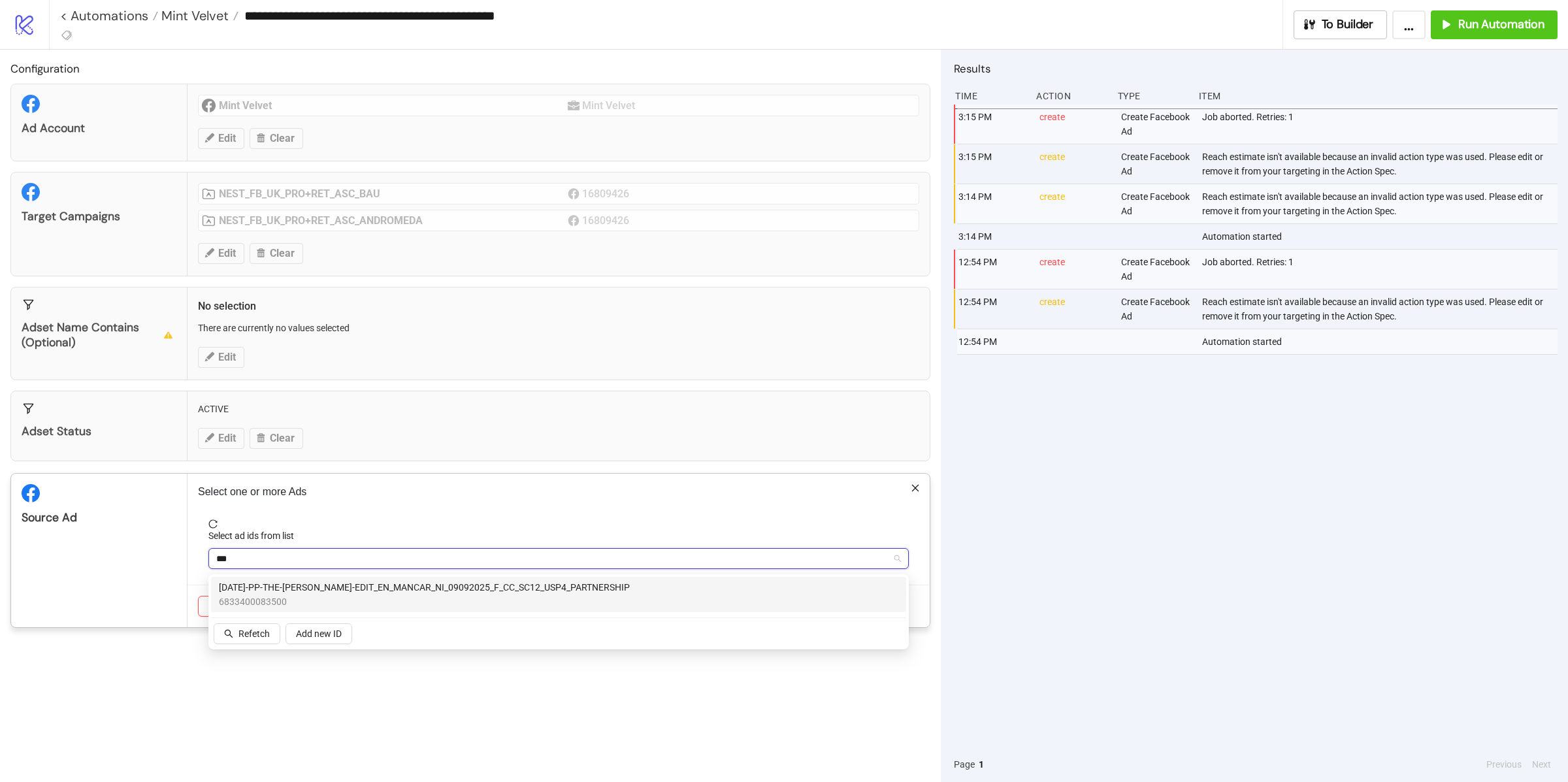
click at [652, 596] on div "AD364-PP-THE-ALICE-EDIT_EN_MANCAR_NI_09092025_F_CC_SC12_USP4_PARTNERSHIP 683340…" at bounding box center [559, 594] width 680 height 29
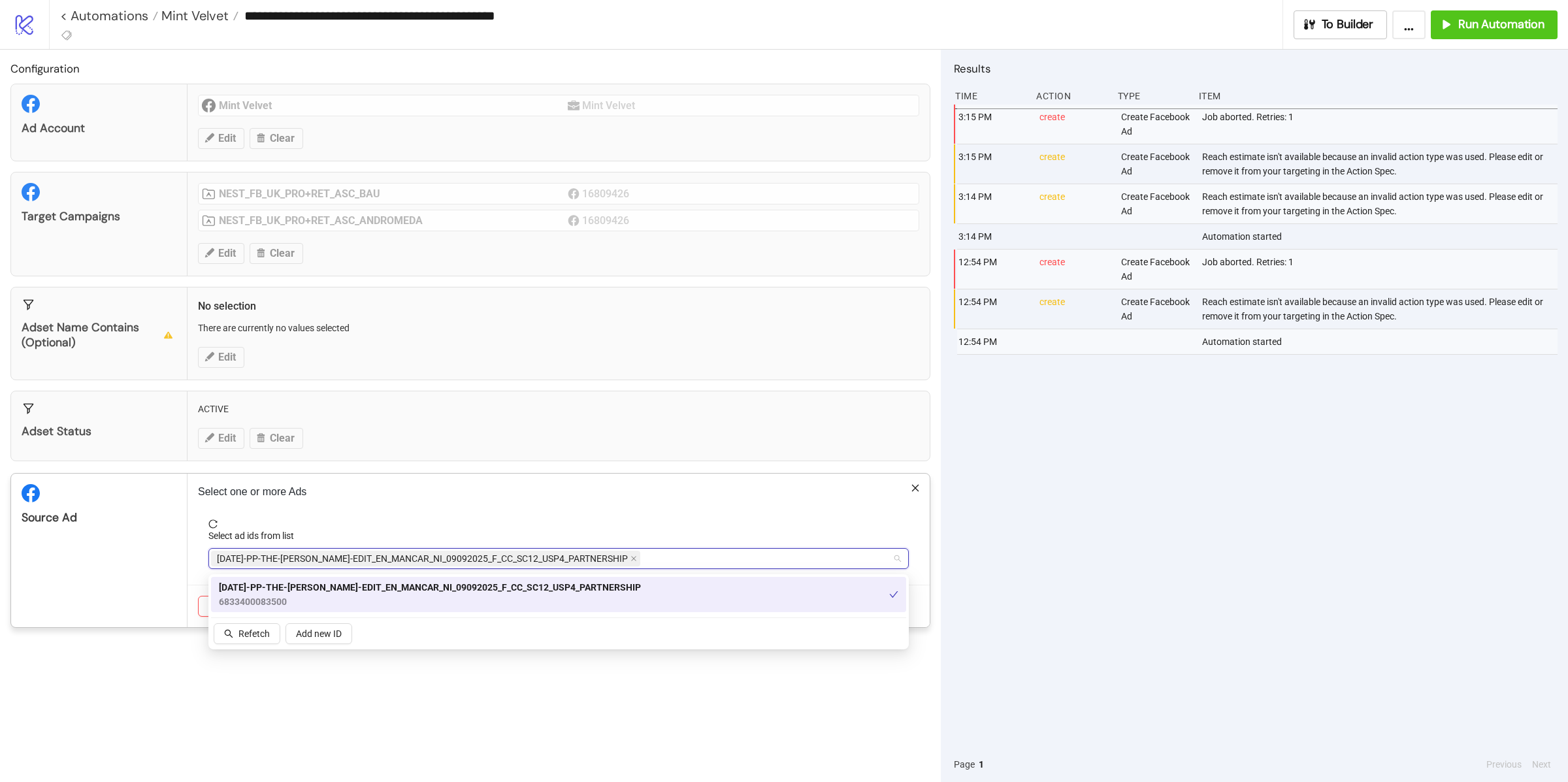
click at [130, 597] on div "Source Ad" at bounding box center [99, 550] width 177 height 153
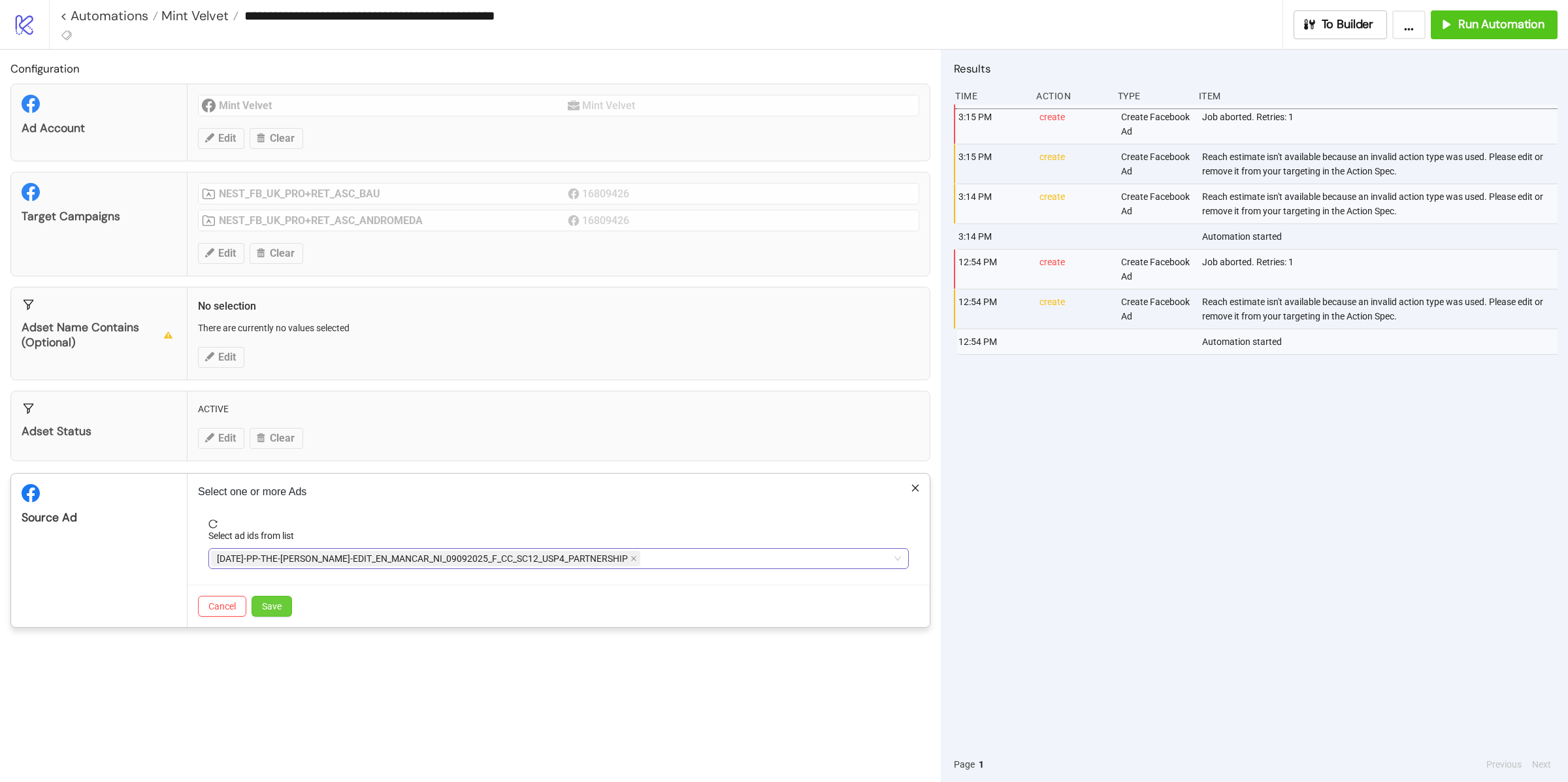
click at [261, 611] on button "Save" at bounding box center [271, 606] width 40 height 21
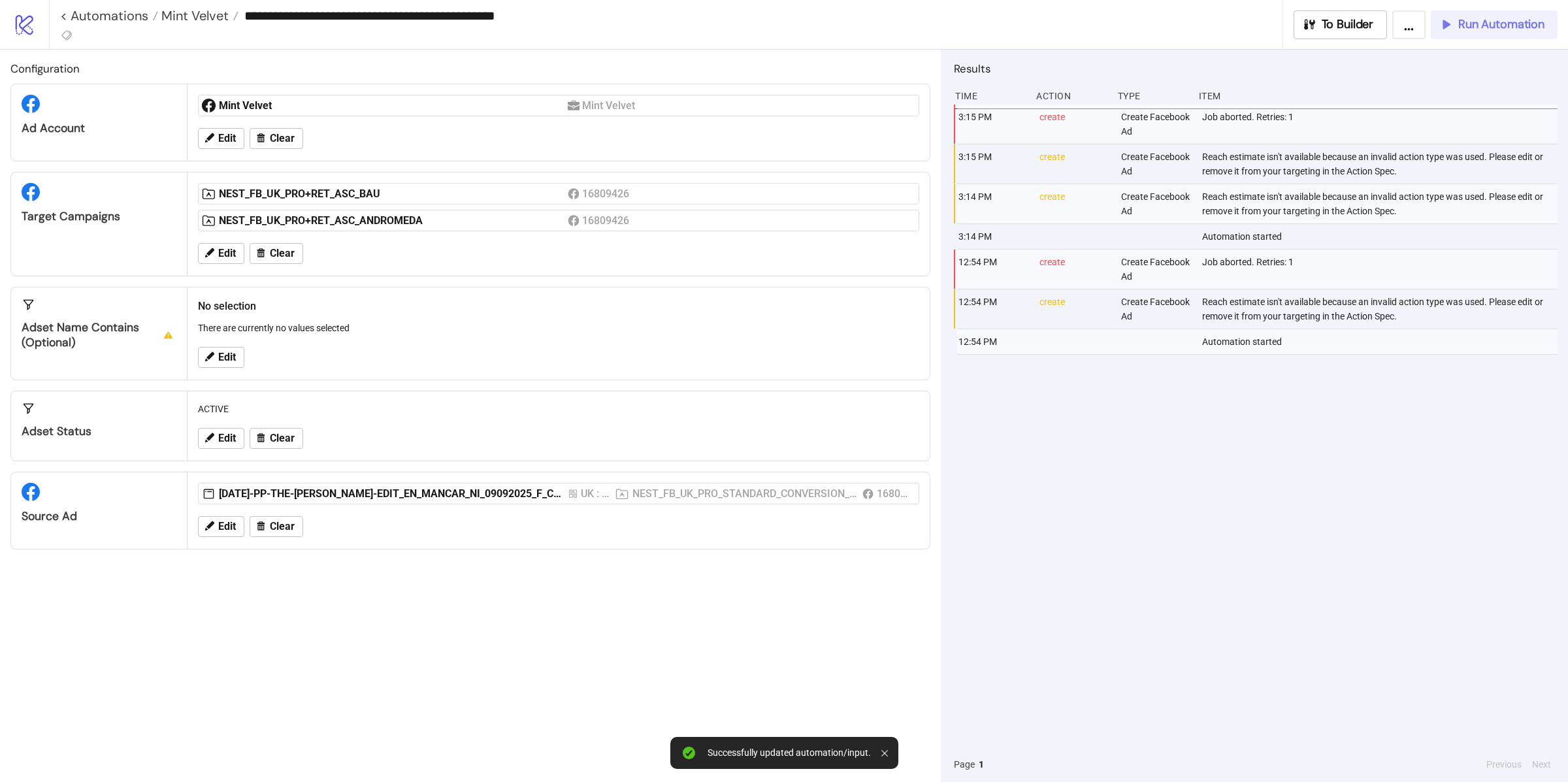
click at [1476, 27] on span "Run Automation" at bounding box center [1501, 24] width 87 height 15
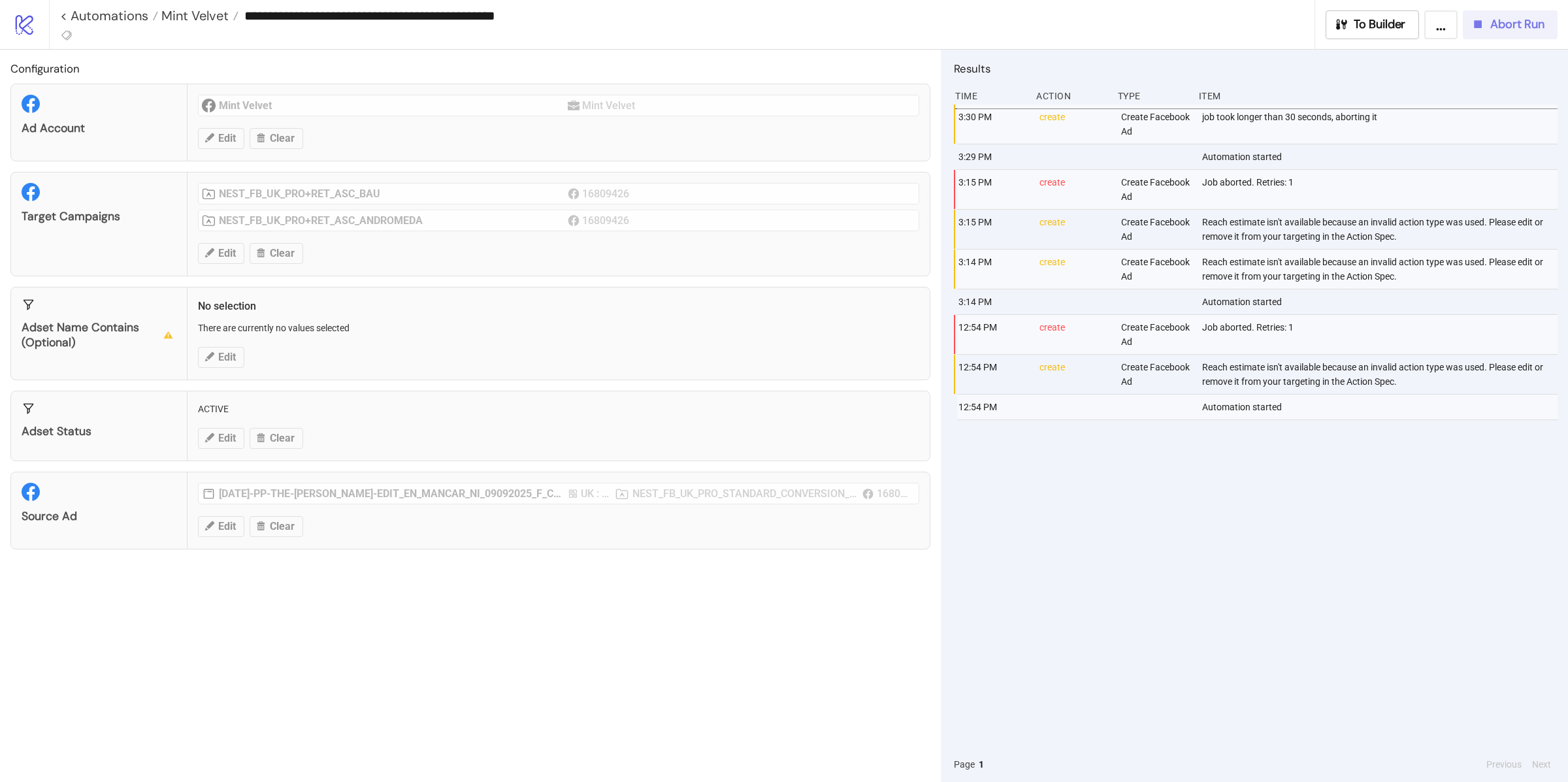
click at [1500, 28] on span "Abort Run" at bounding box center [1517, 24] width 54 height 15
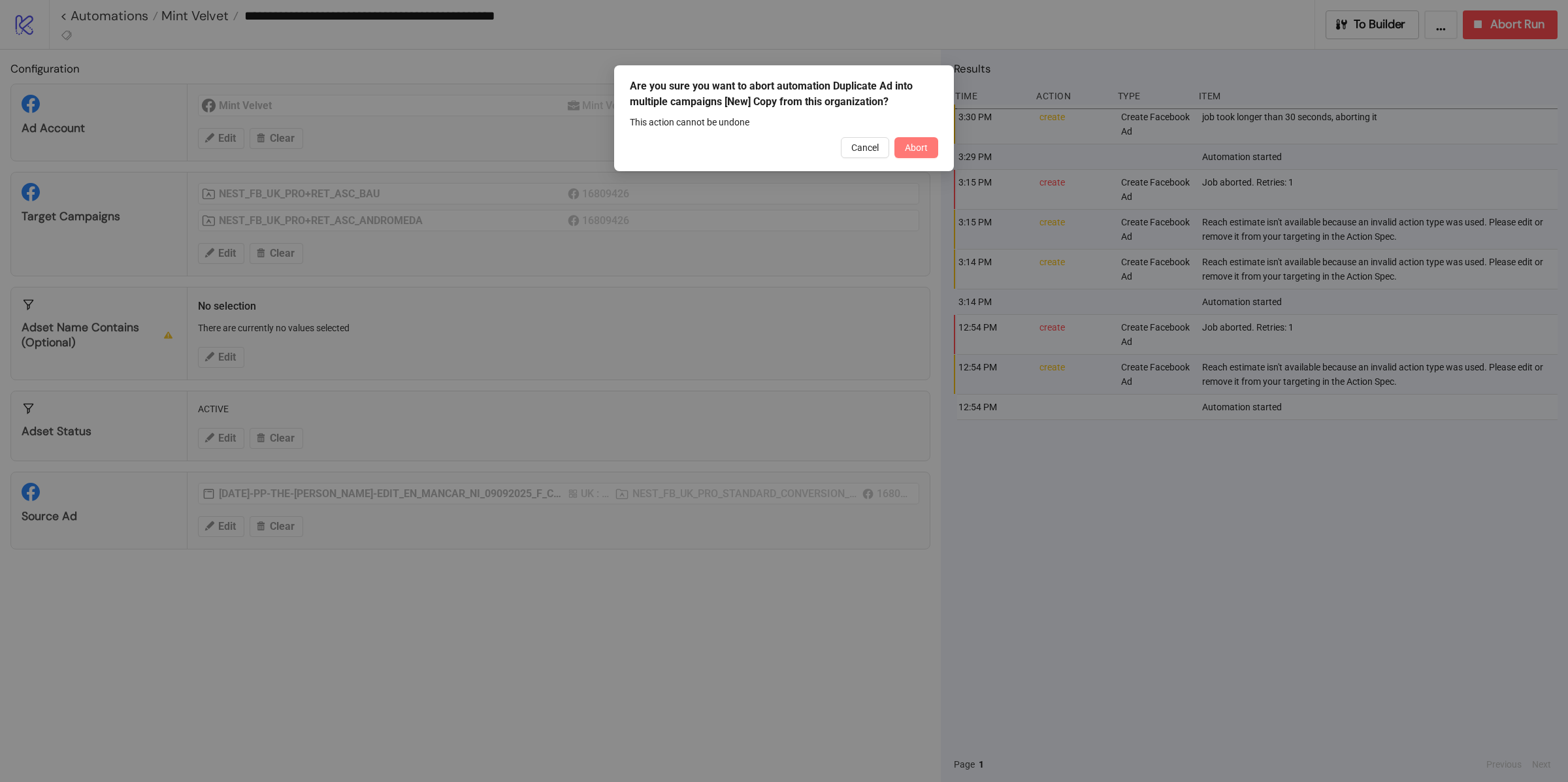
click at [925, 144] on span "Abort" at bounding box center [916, 147] width 23 height 10
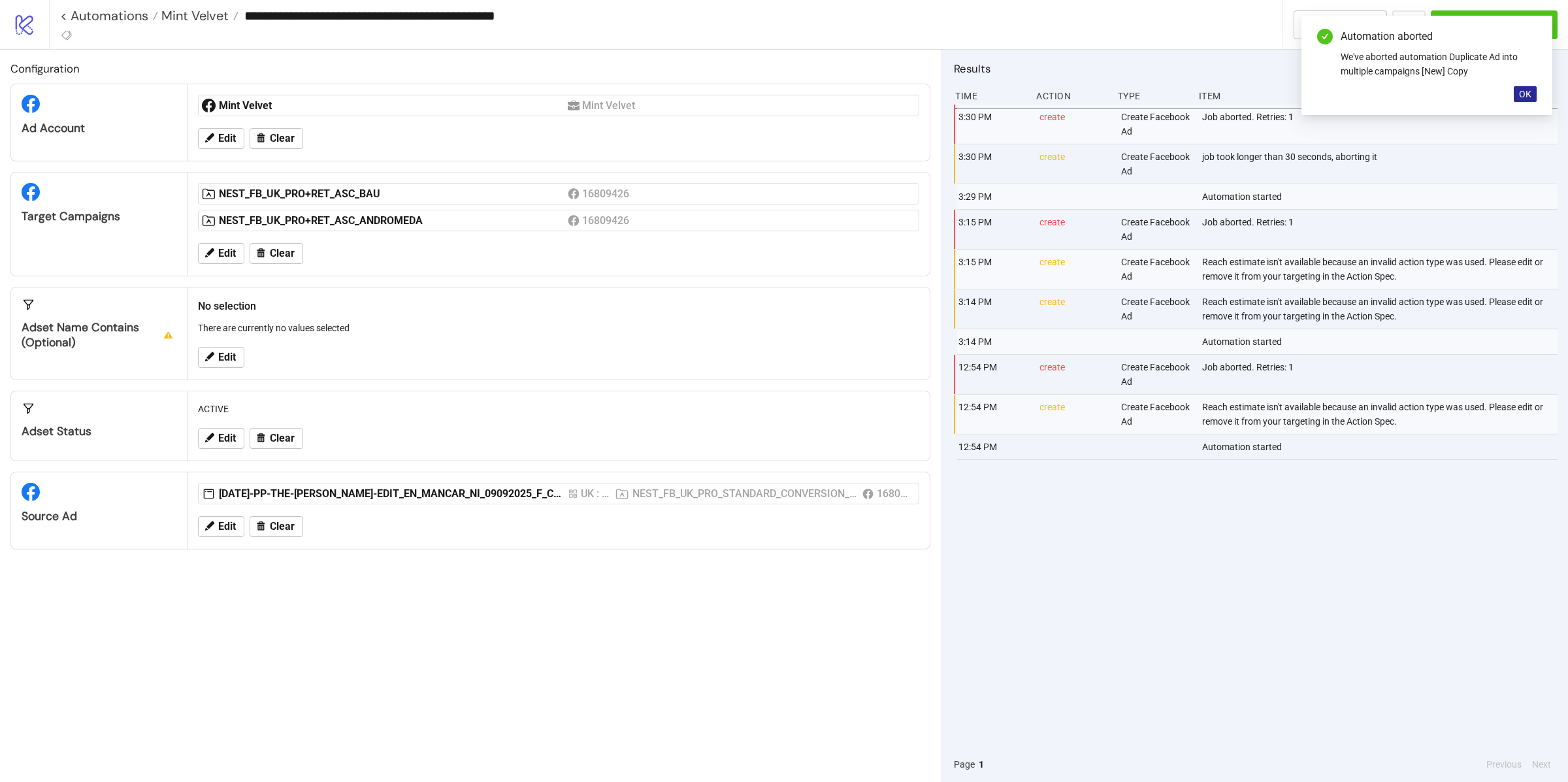
click at [1516, 94] on button "OK" at bounding box center [1525, 94] width 23 height 15
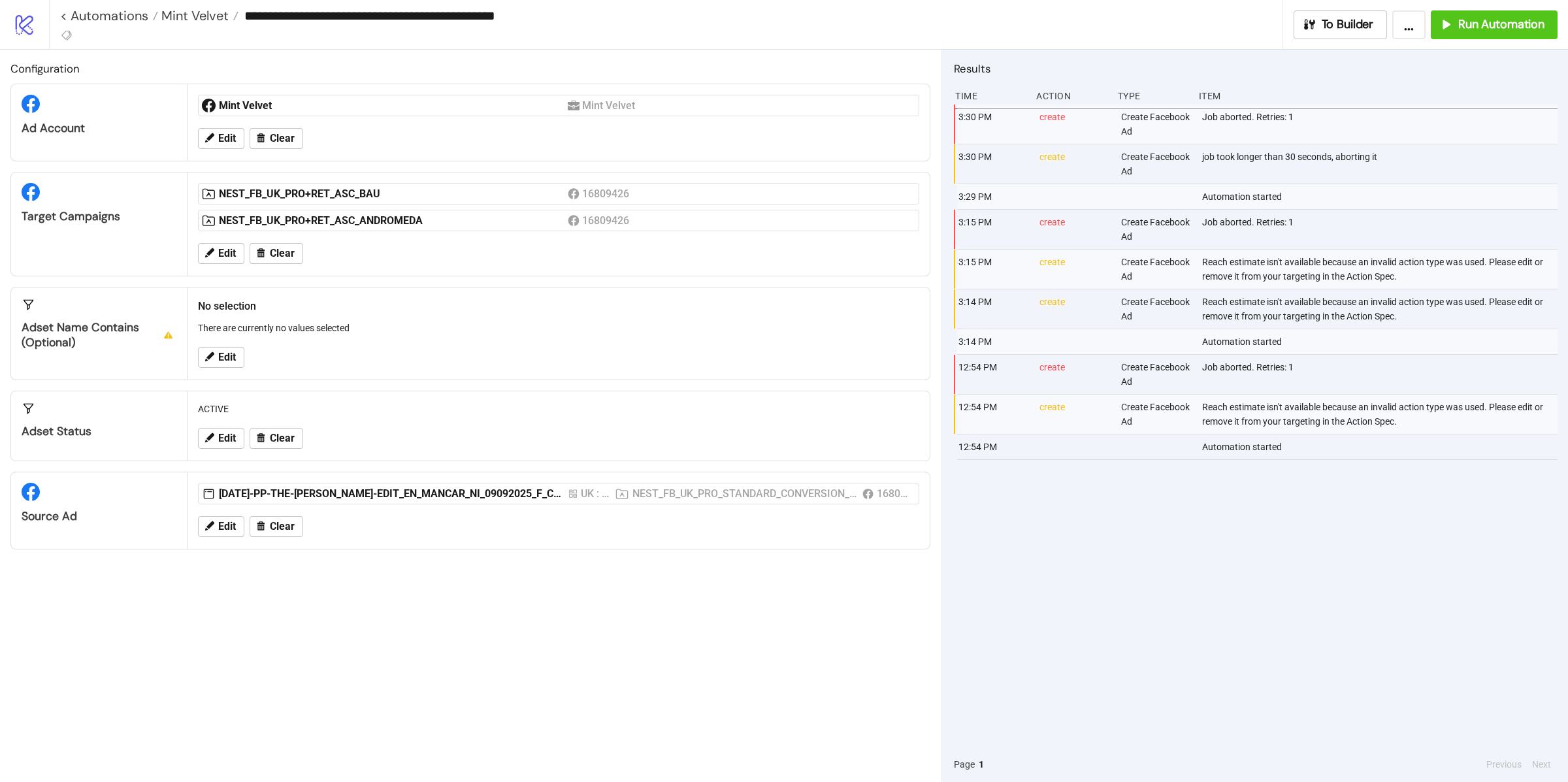
click at [1494, 8] on div "**********" at bounding box center [809, 24] width 1519 height 49
click at [1492, 26] on span "Run Automation" at bounding box center [1501, 24] width 87 height 15
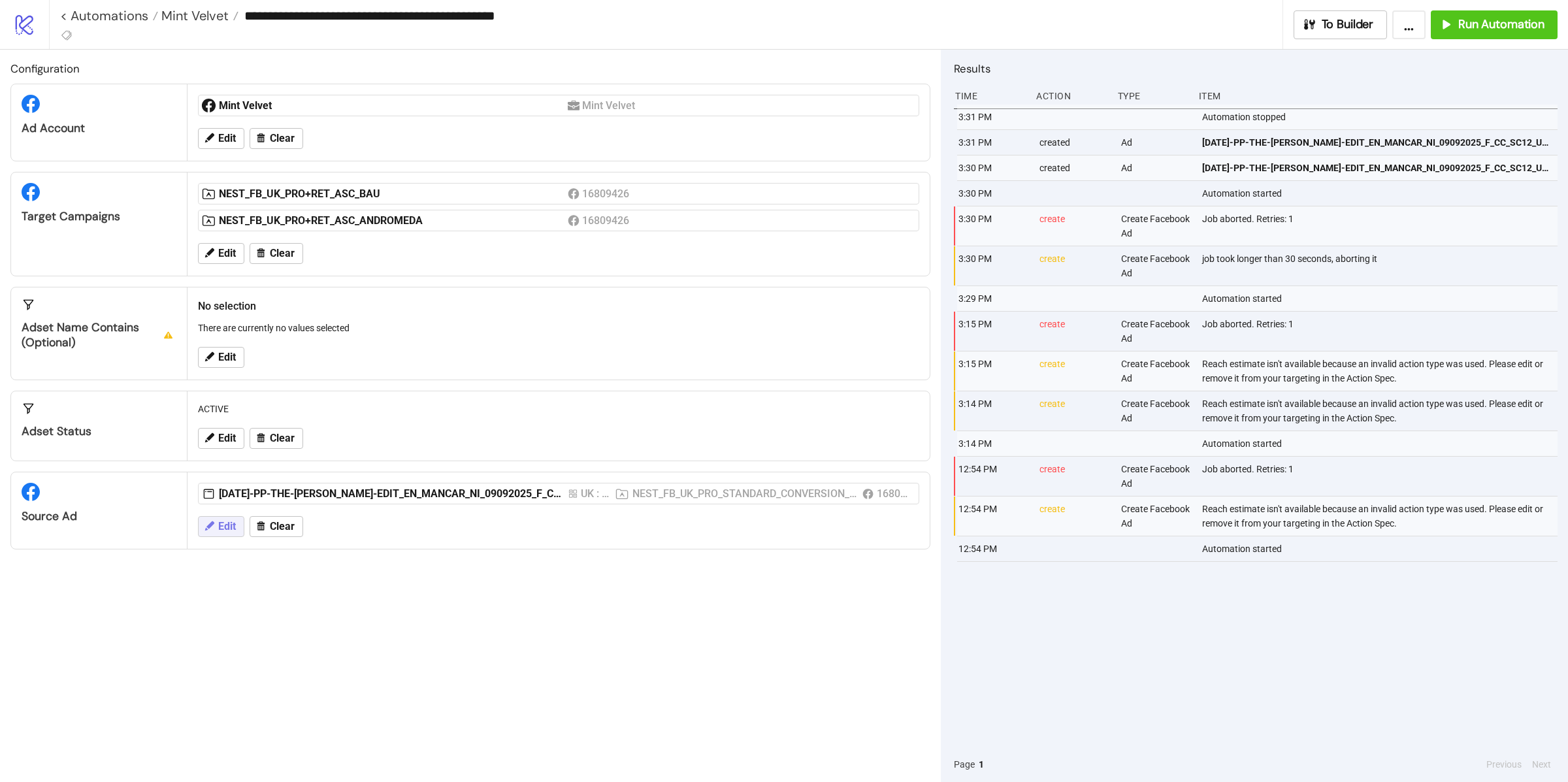
click at [217, 525] on button "Edit" at bounding box center [221, 526] width 46 height 21
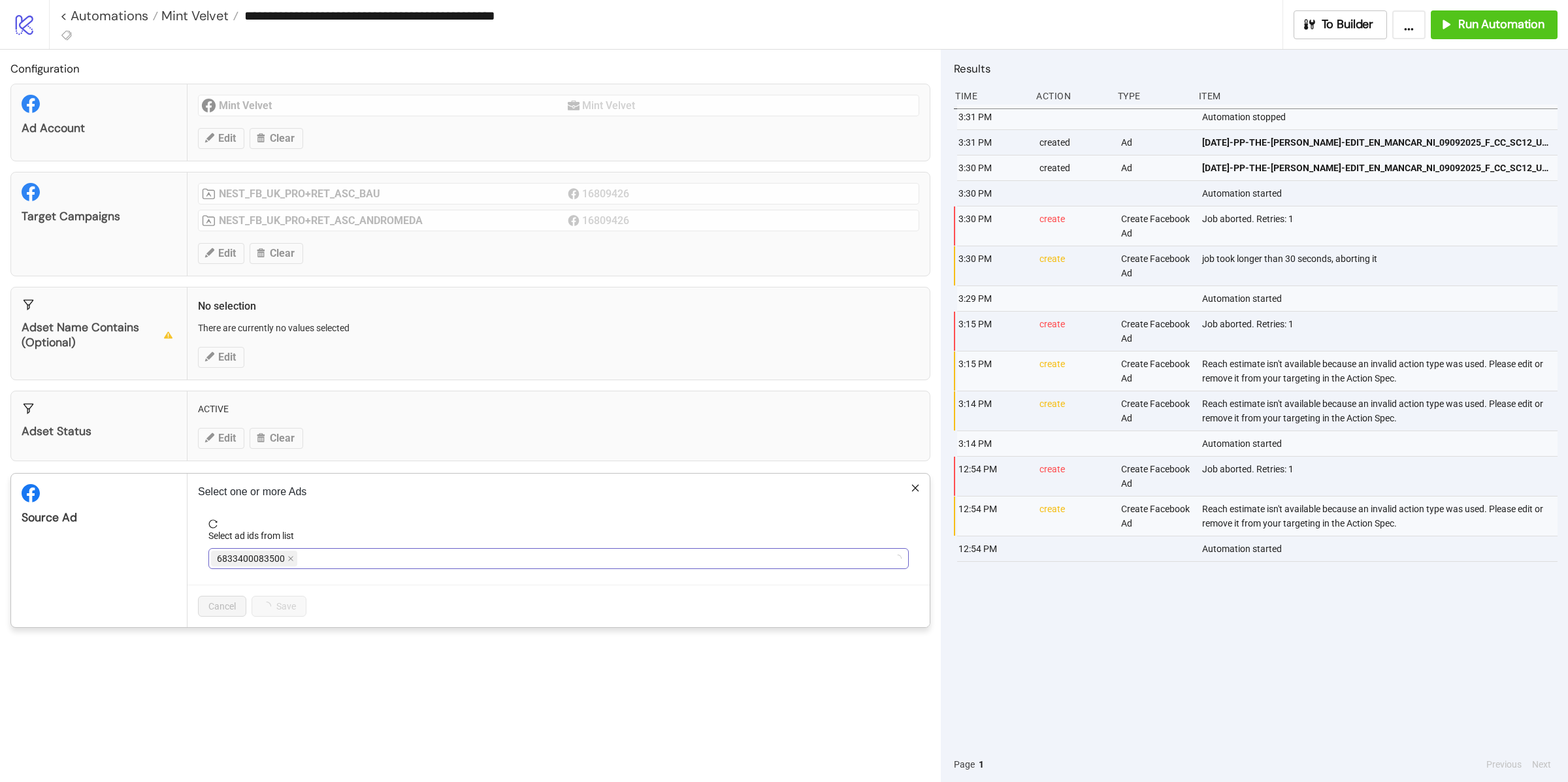
click at [262, 563] on span "6833400083500" at bounding box center [251, 558] width 68 height 15
click at [290, 560] on icon "close" at bounding box center [290, 558] width 5 height 5
click at [290, 560] on div at bounding box center [552, 558] width 682 height 18
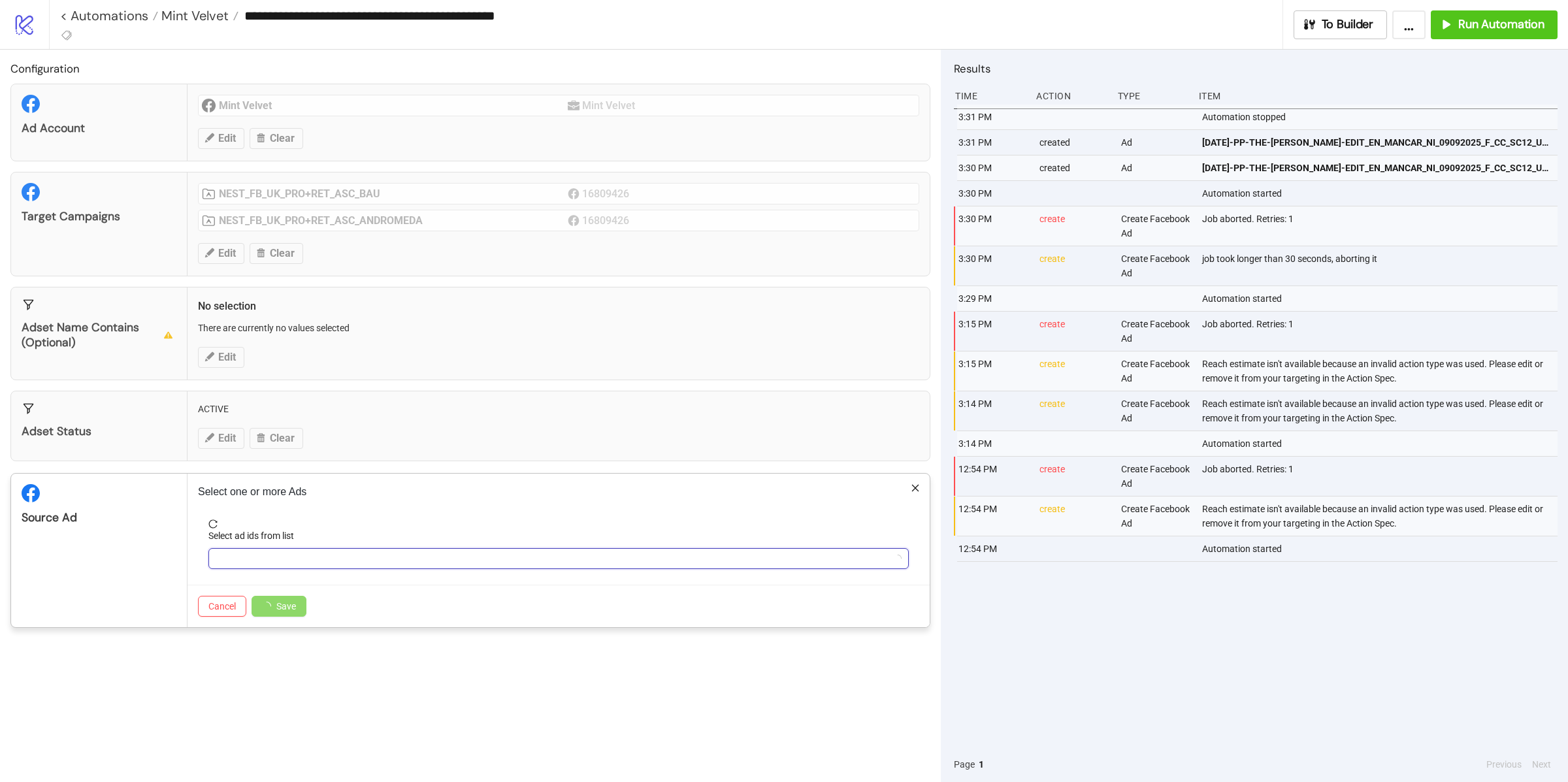
click at [290, 560] on div at bounding box center [552, 558] width 682 height 18
click at [630, 562] on icon "close" at bounding box center [633, 558] width 7 height 7
click at [586, 562] on div at bounding box center [552, 558] width 682 height 18
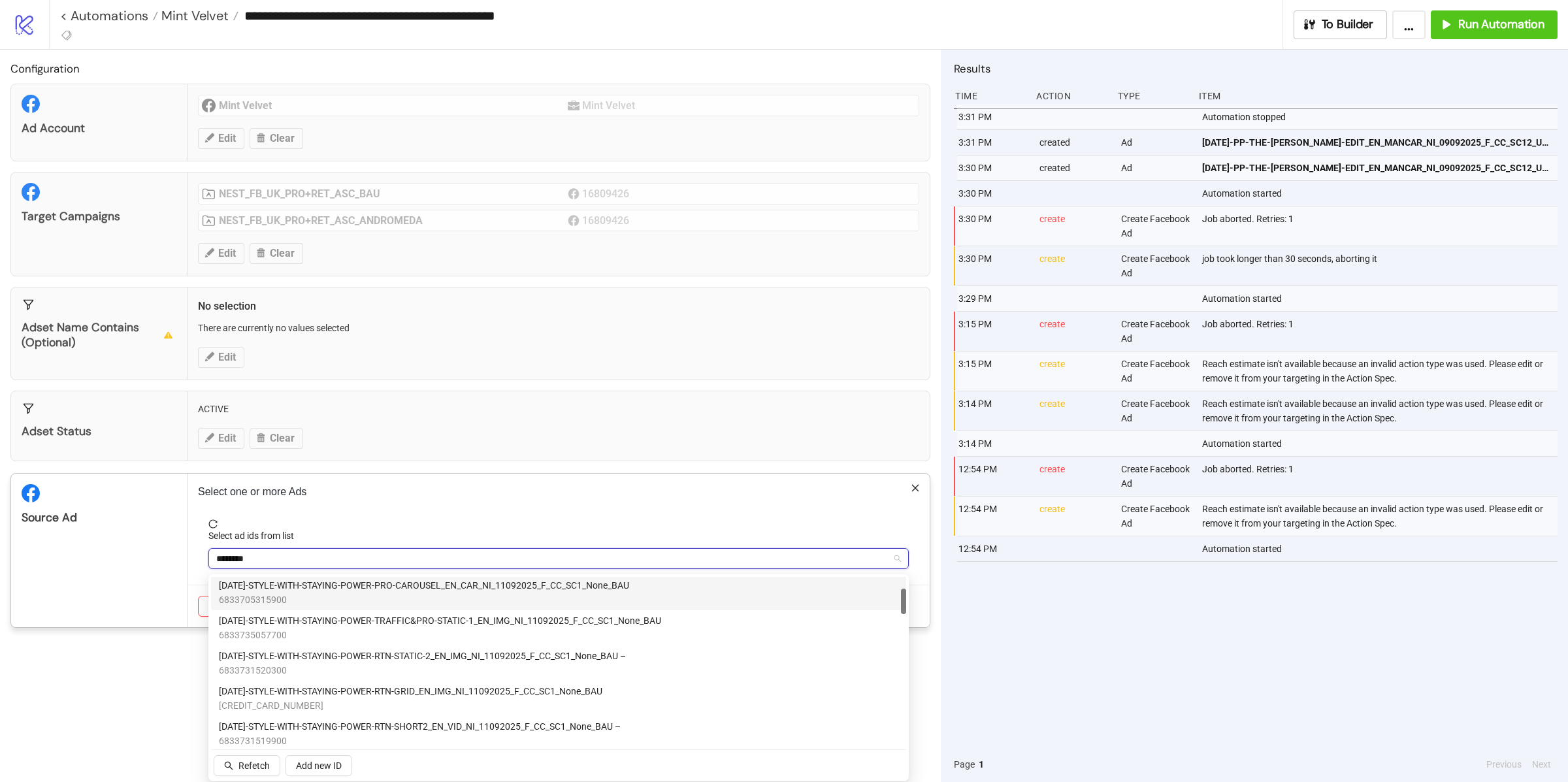
scroll to position [75, 0]
type input "********"
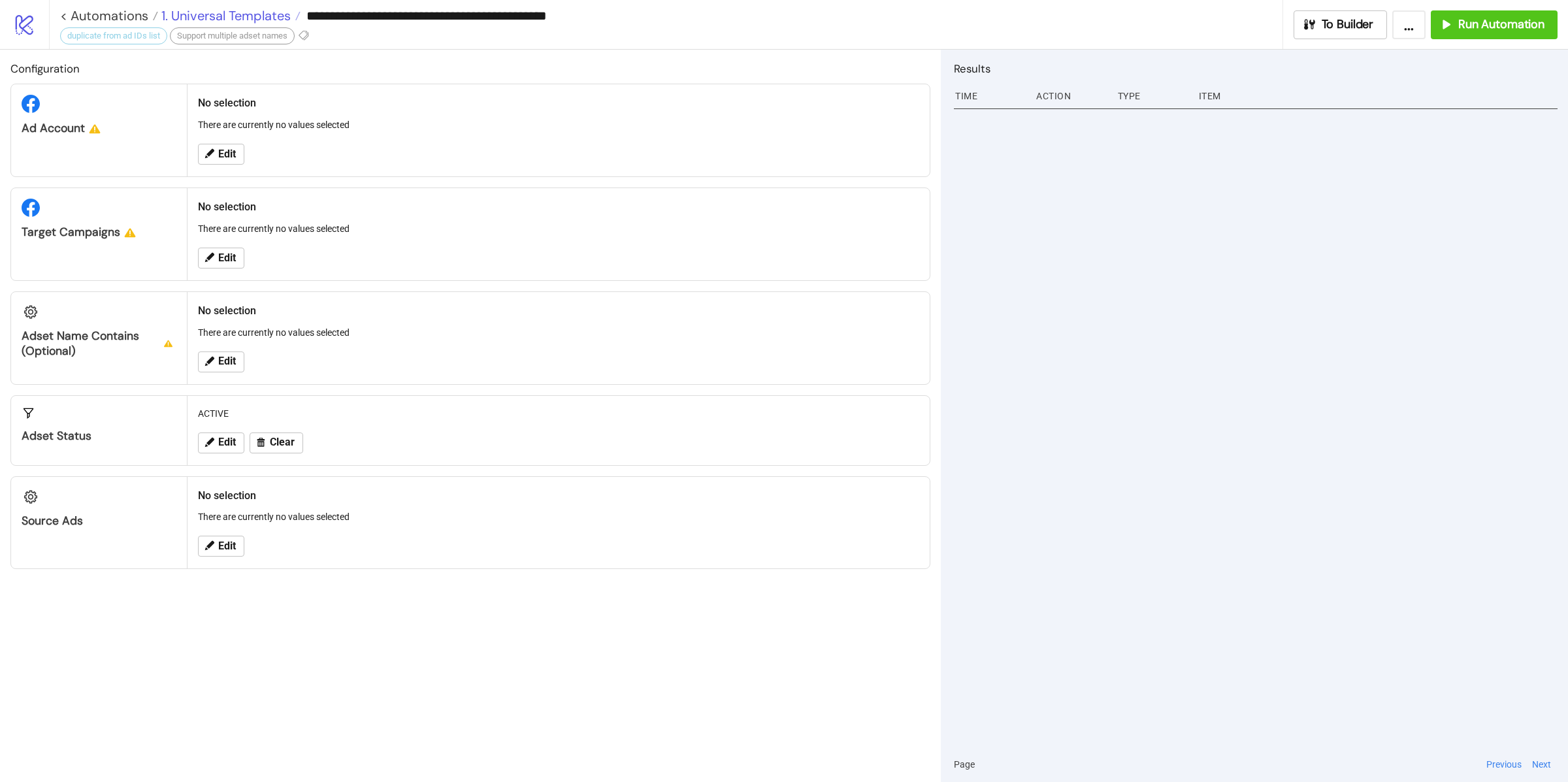
click at [240, 11] on span "1. Universal Templates" at bounding box center [224, 15] width 133 height 17
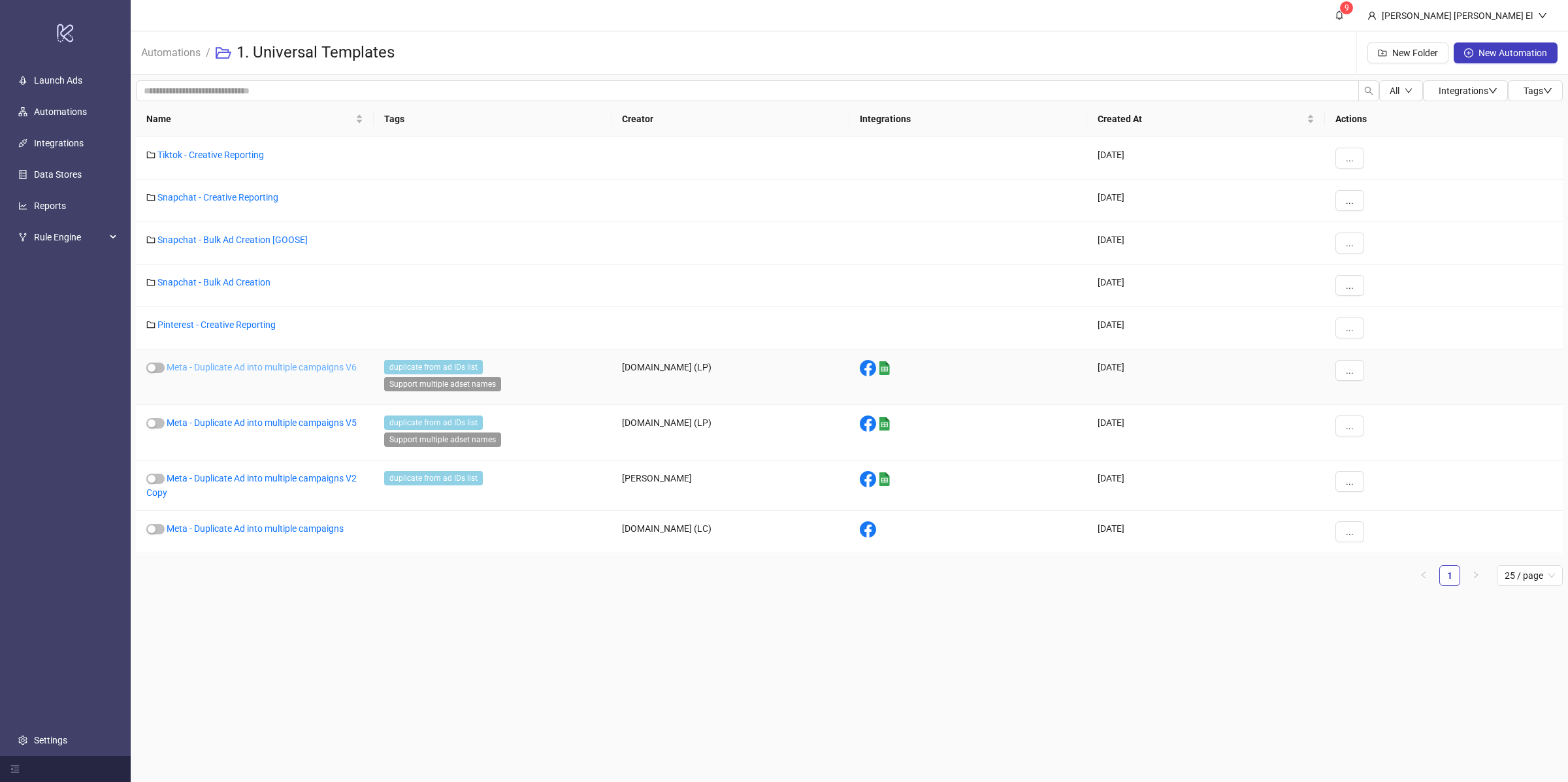
click at [311, 369] on link "Meta - Duplicate Ad into multiple campaigns V6" at bounding box center [261, 367] width 190 height 10
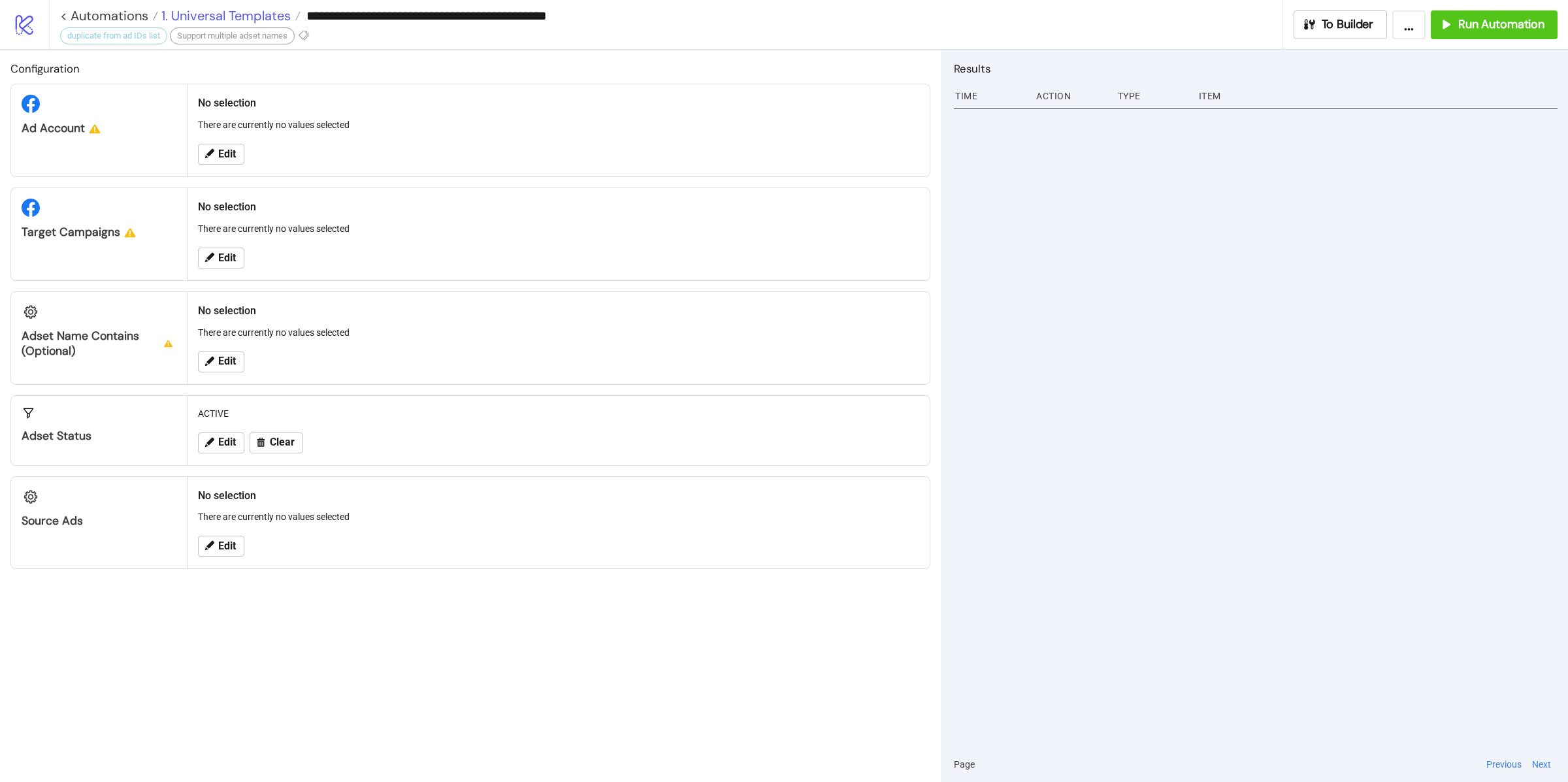
click at [254, 15] on span "1. Universal Templates" at bounding box center [224, 15] width 133 height 17
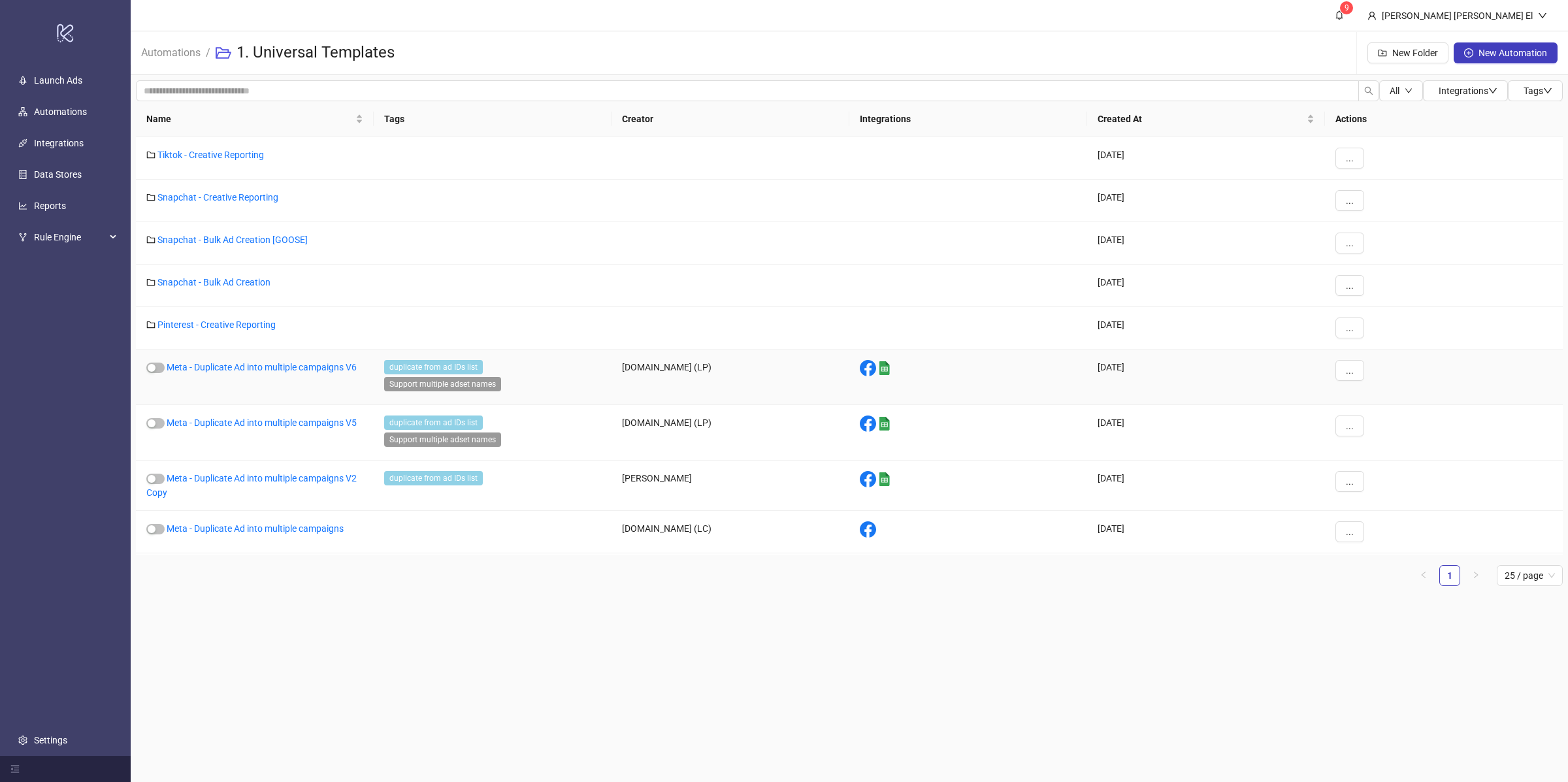
click at [1361, 381] on div "..." at bounding box center [1350, 370] width 29 height 21
click at [1355, 374] on button "..." at bounding box center [1350, 370] width 29 height 21
click at [1380, 484] on span "Duplicate" at bounding box center [1380, 482] width 38 height 15
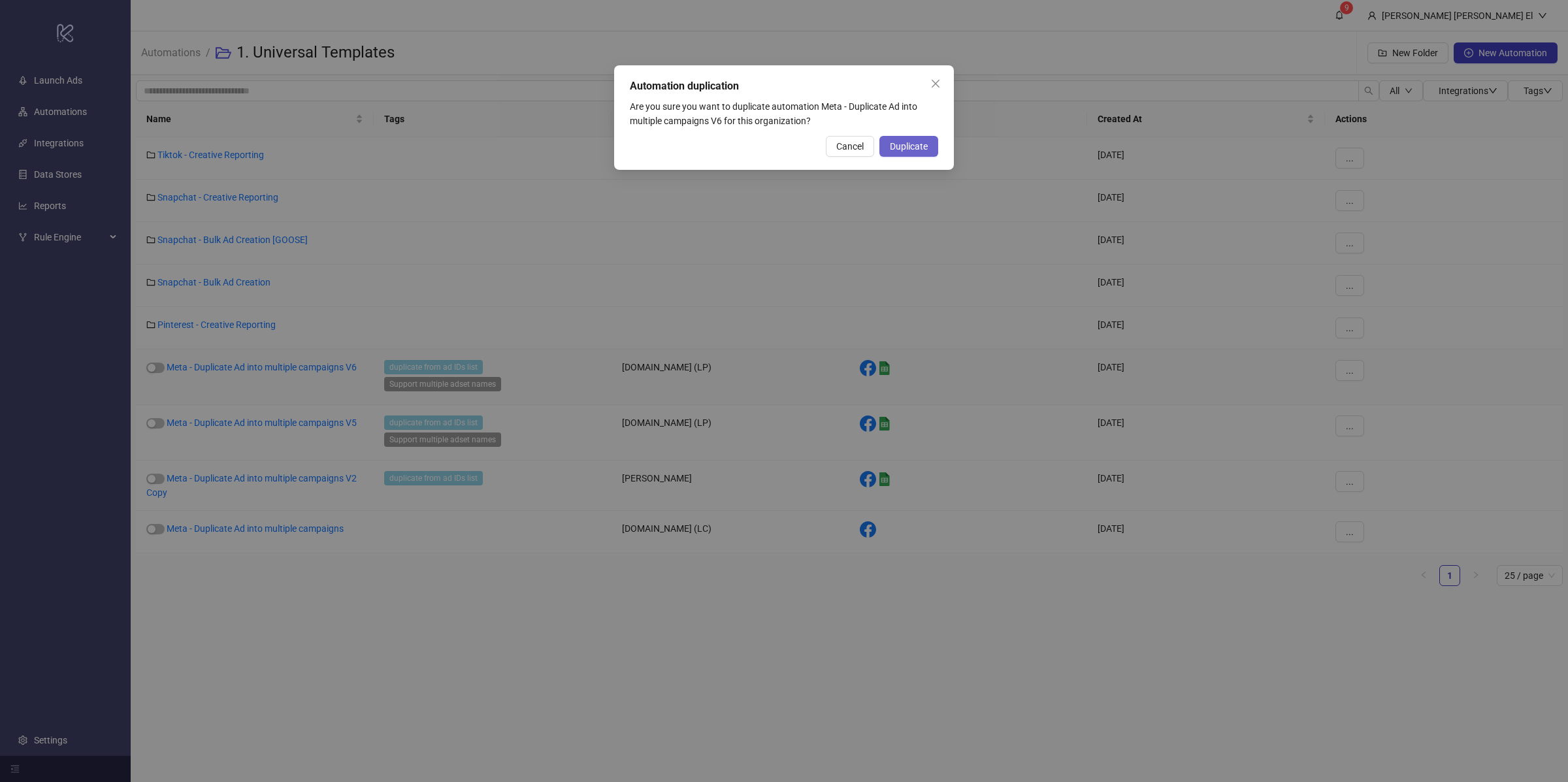
click at [899, 152] on button "Duplicate" at bounding box center [909, 146] width 59 height 21
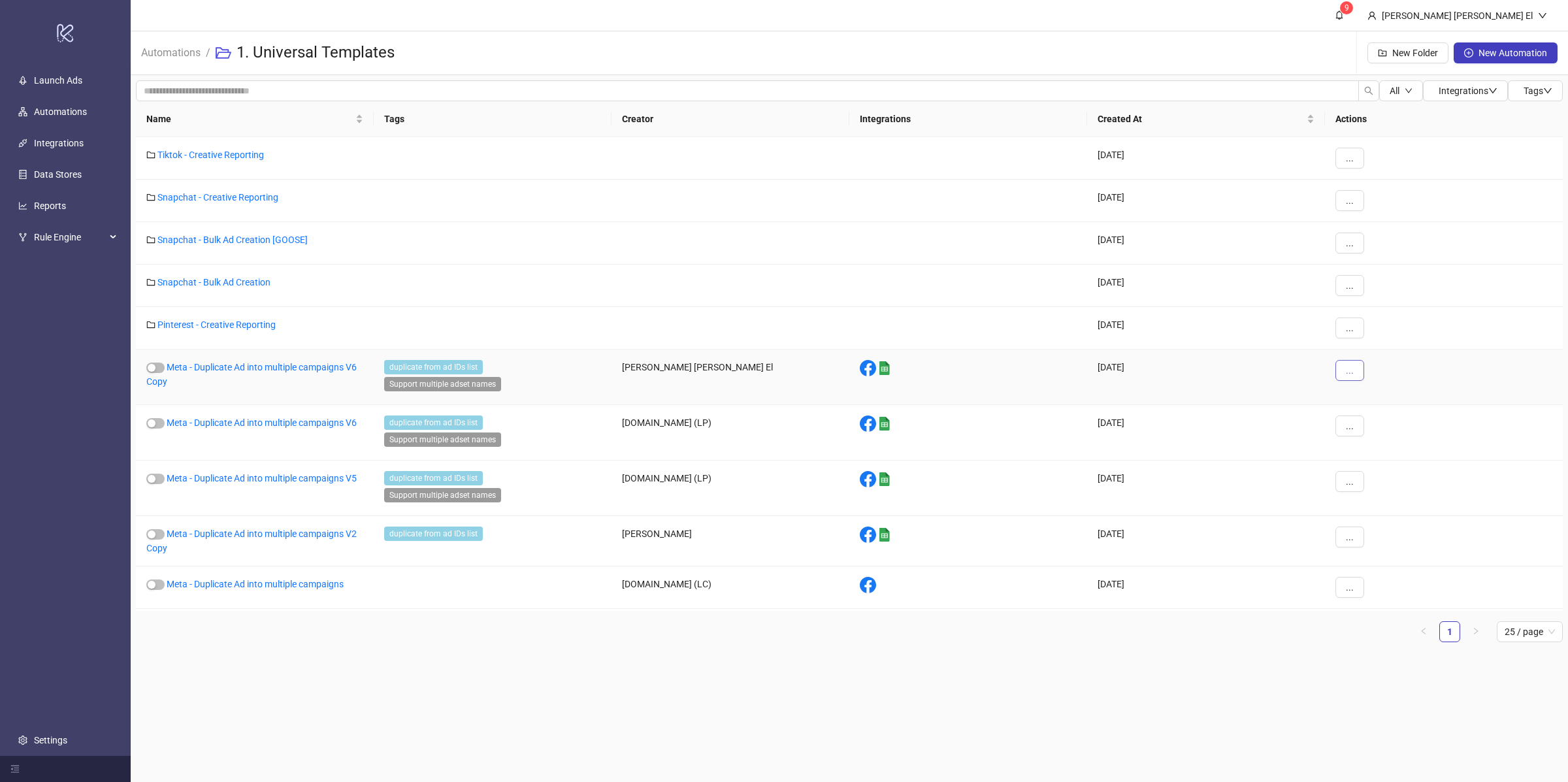
click at [1352, 380] on button "..." at bounding box center [1350, 370] width 29 height 21
click at [1382, 462] on span "Move" at bounding box center [1380, 461] width 38 height 15
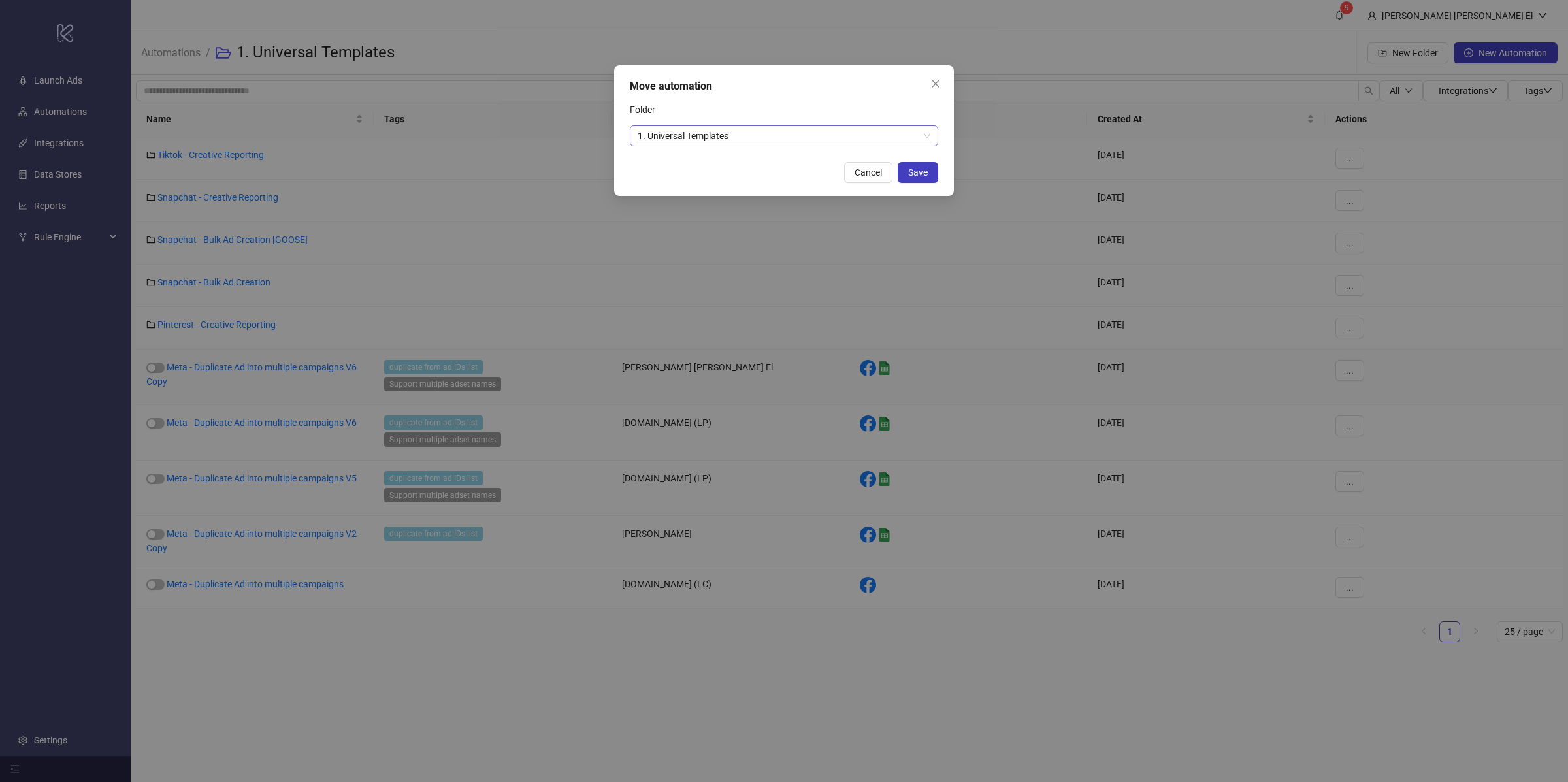
click at [738, 129] on span "1. Universal Templates" at bounding box center [784, 136] width 292 height 20
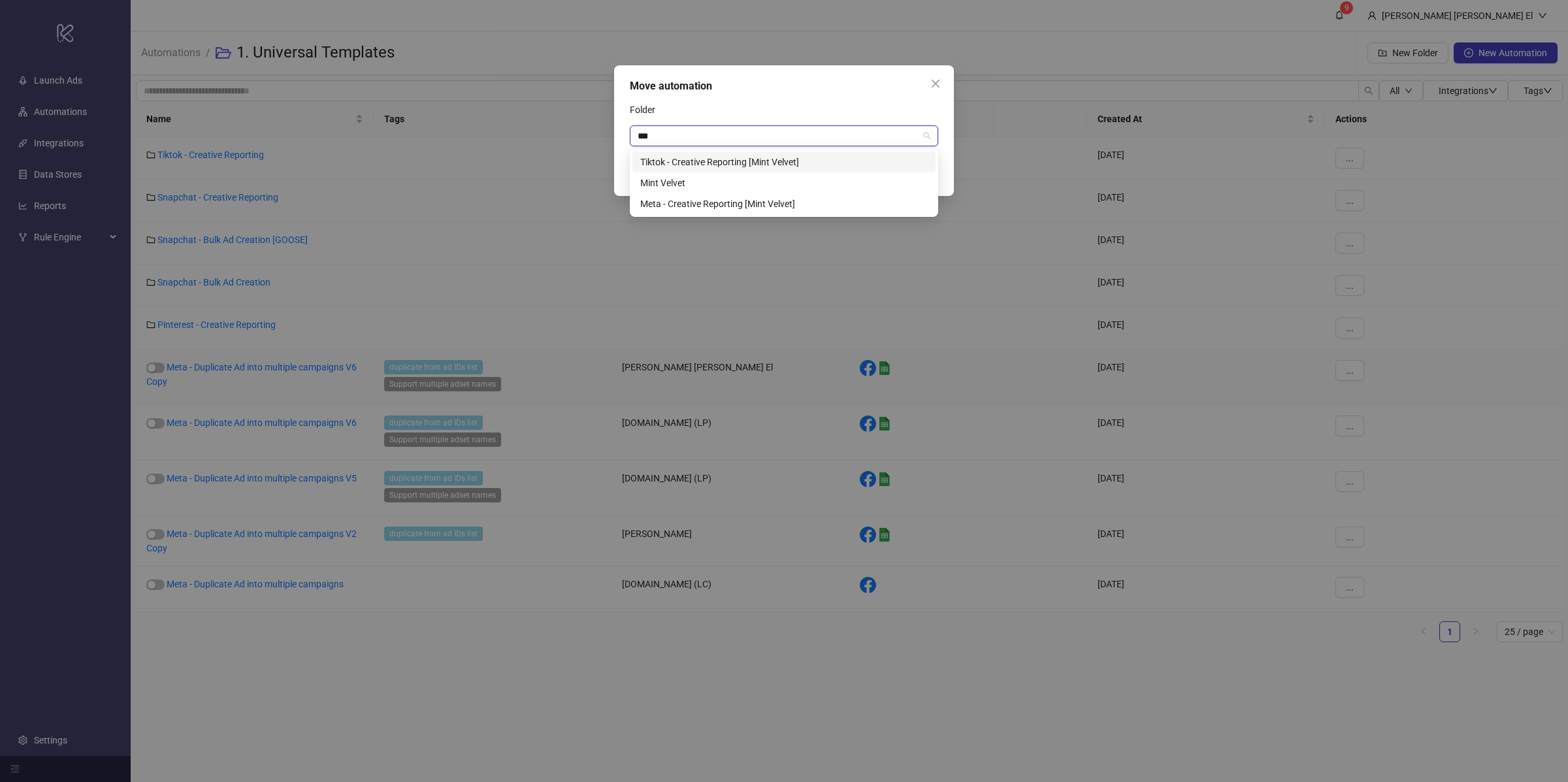
type input "****"
click at [707, 188] on div "Mint Velvet" at bounding box center [784, 183] width 287 height 15
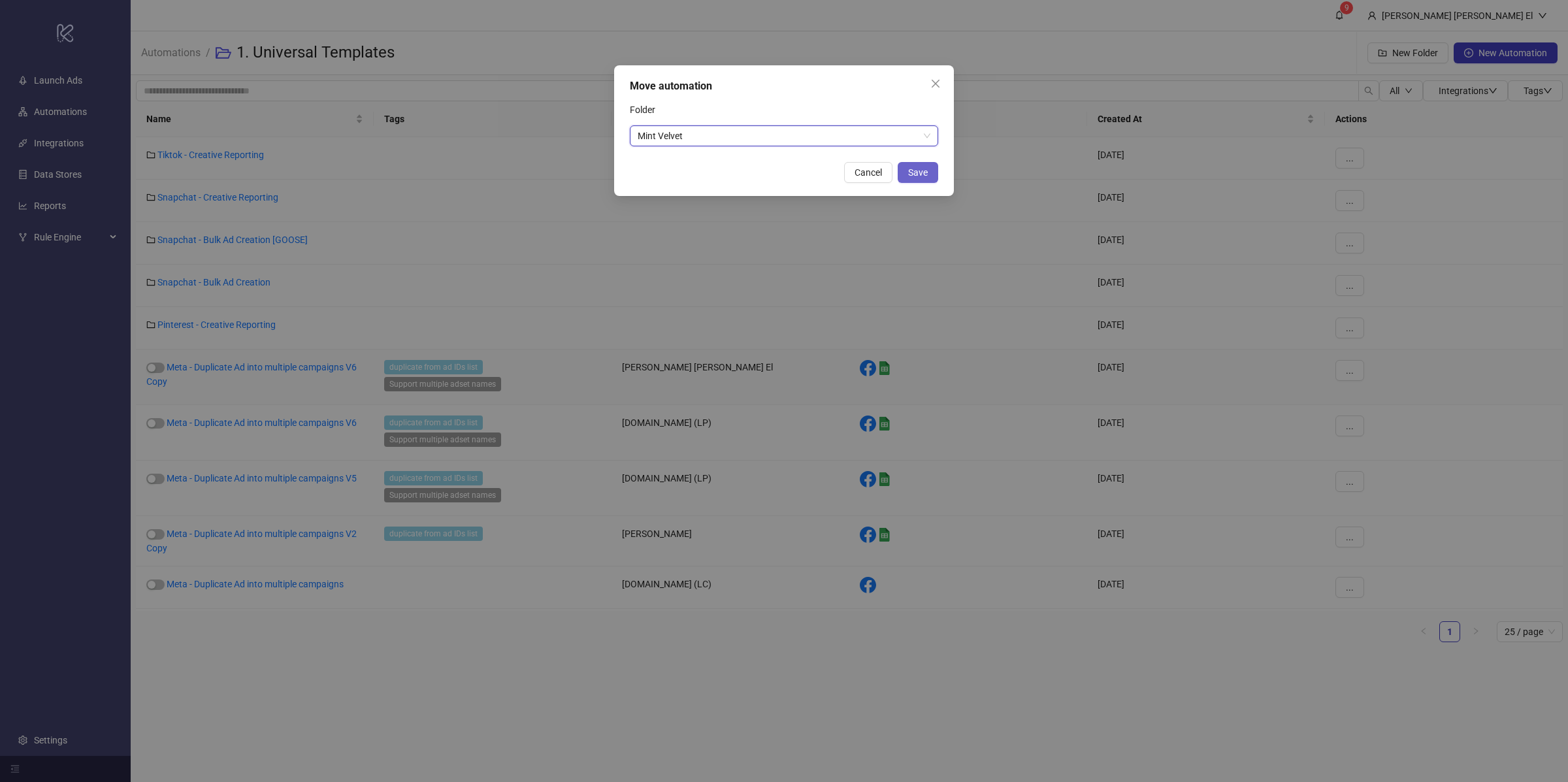
click at [924, 171] on span "Save" at bounding box center [918, 172] width 20 height 10
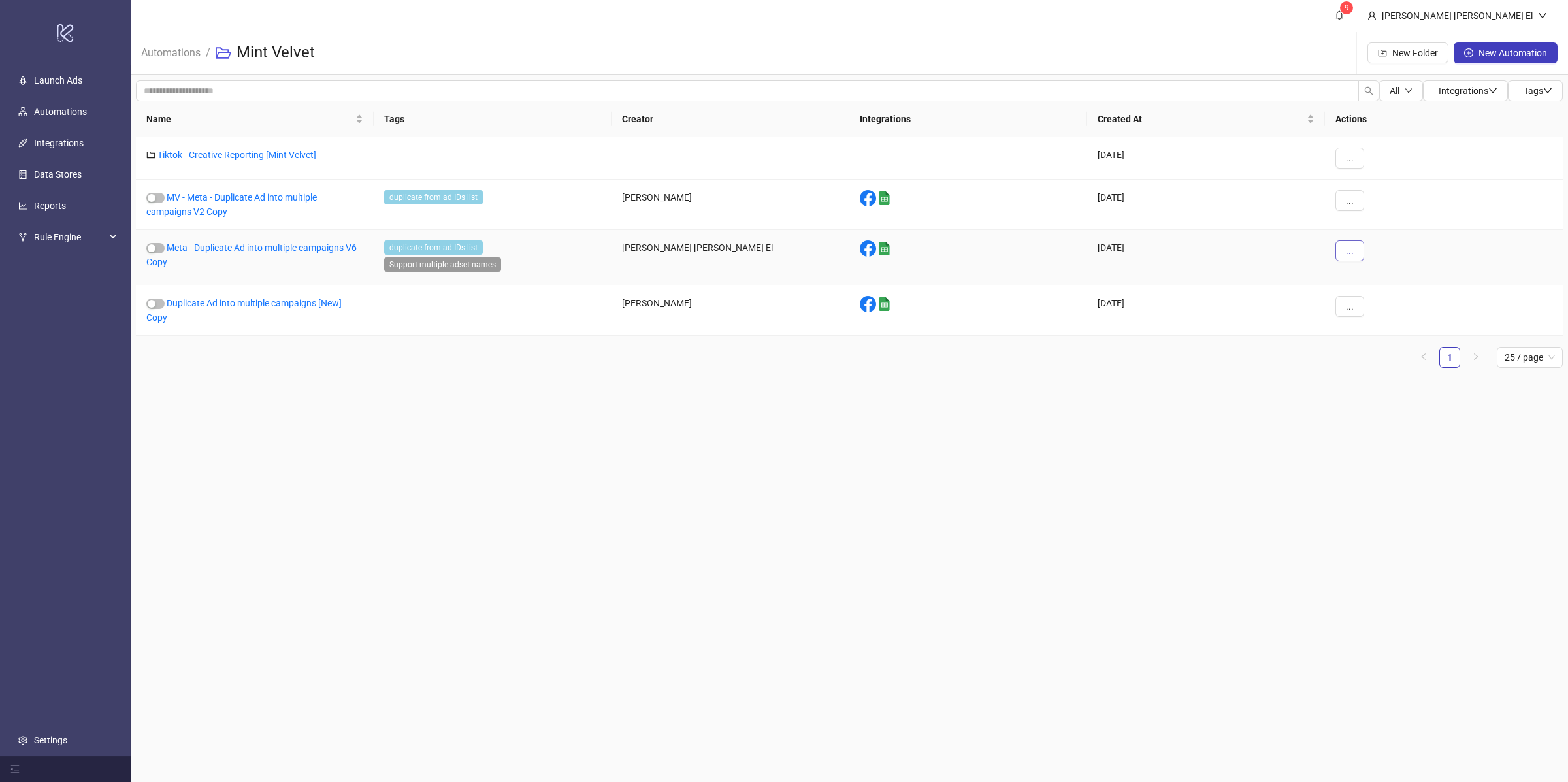
click at [1358, 262] on button "..." at bounding box center [1350, 251] width 29 height 21
click at [1379, 312] on span "Edit" at bounding box center [1380, 320] width 38 height 15
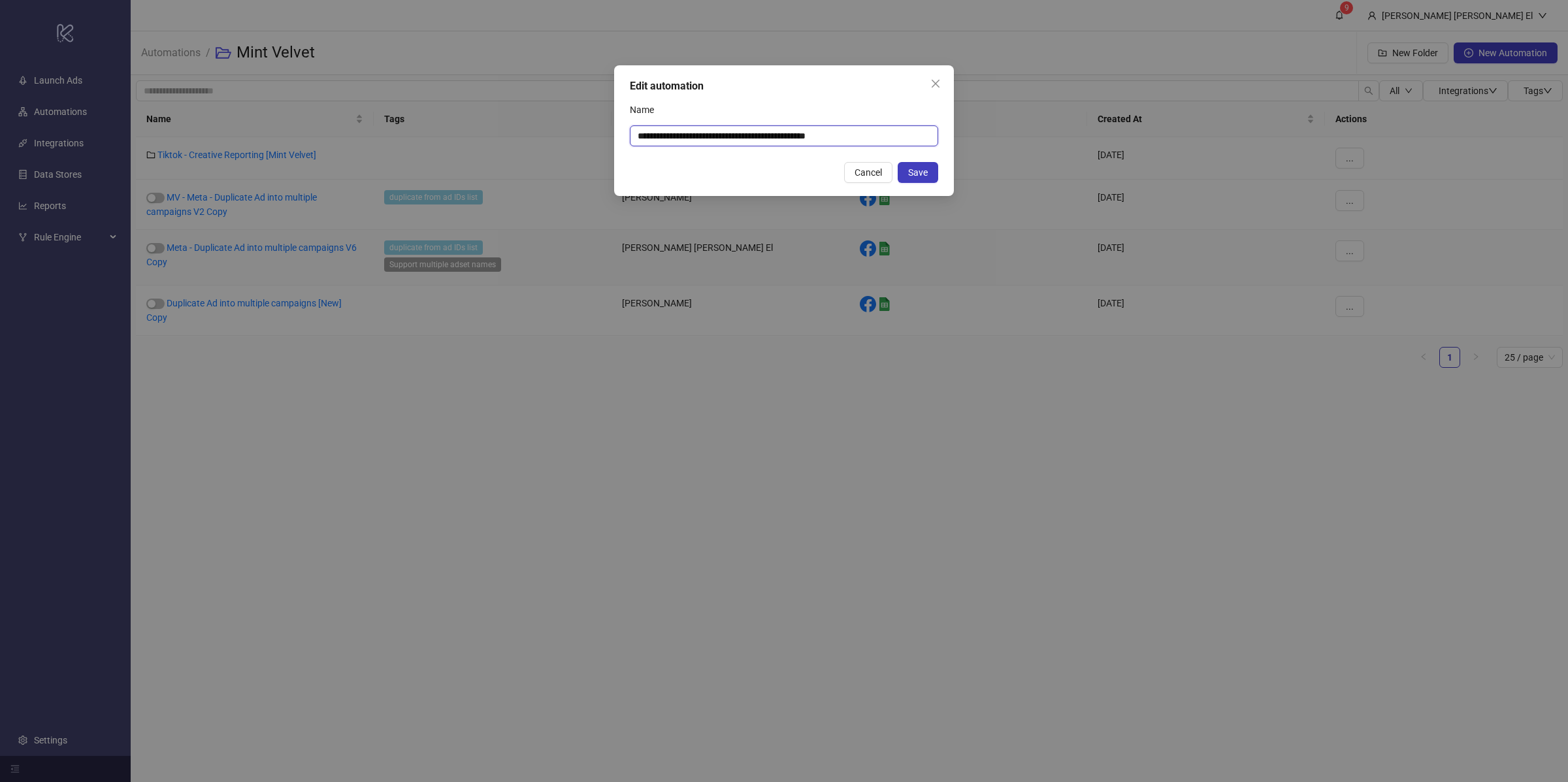
click at [660, 143] on input "**********" at bounding box center [784, 136] width 309 height 21
click at [636, 136] on input "**********" at bounding box center [784, 136] width 309 height 21
click at [862, 136] on input "**********" at bounding box center [784, 136] width 309 height 21
type input "**********"
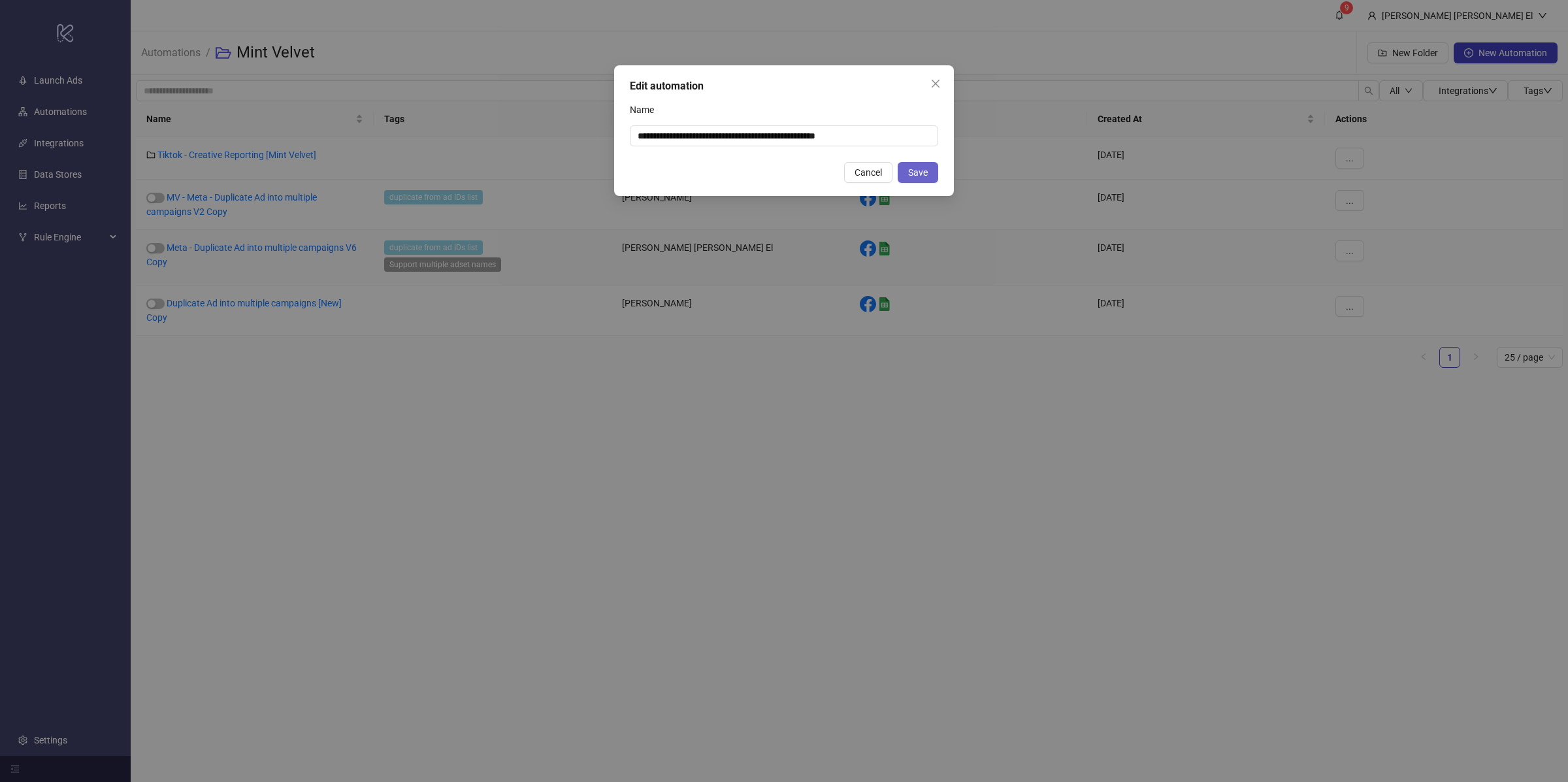
click at [927, 175] on span "Save" at bounding box center [918, 172] width 20 height 10
